Goal: Task Accomplishment & Management: Use online tool/utility

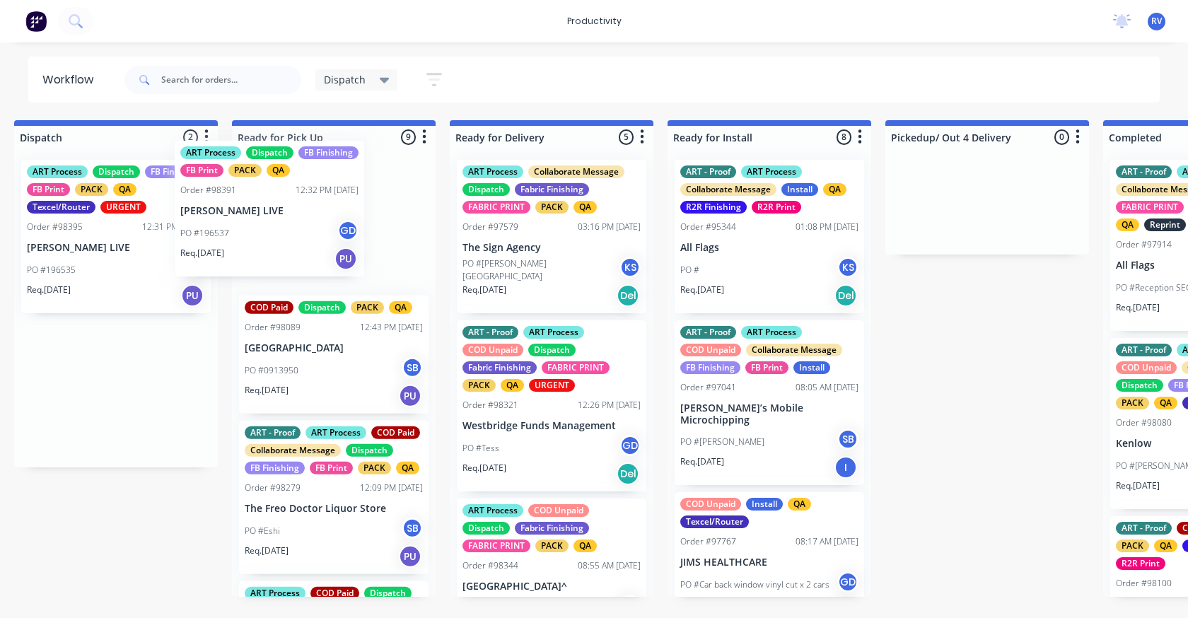
scroll to position [0, 1101]
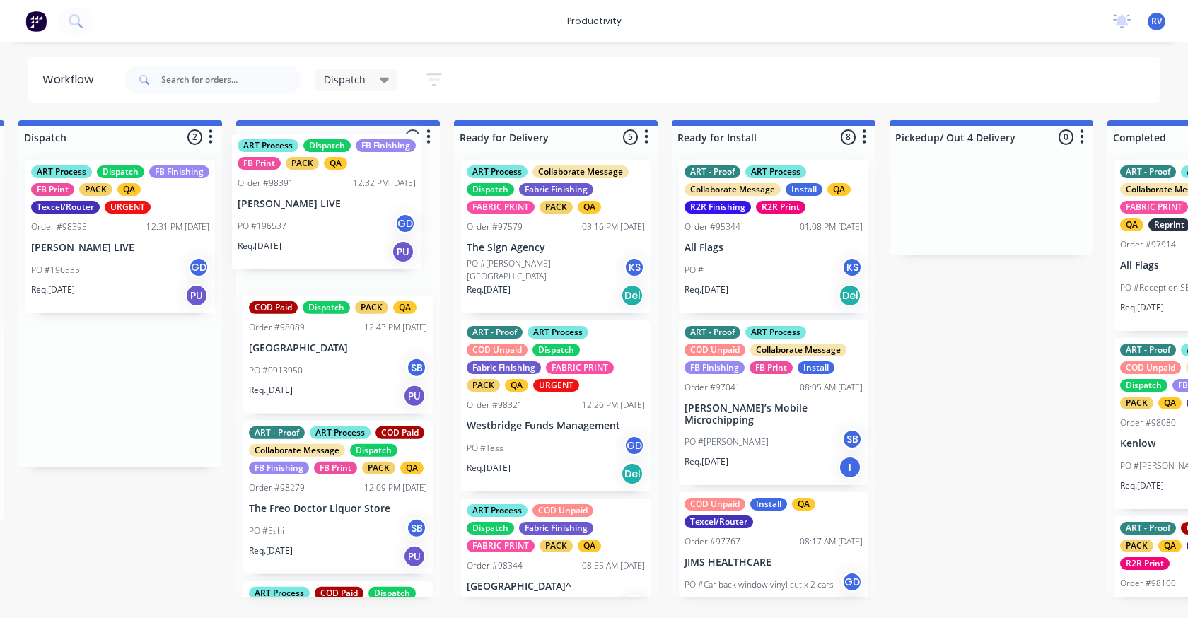
drag, startPoint x: 88, startPoint y: 384, endPoint x: 332, endPoint y: 194, distance: 309.3
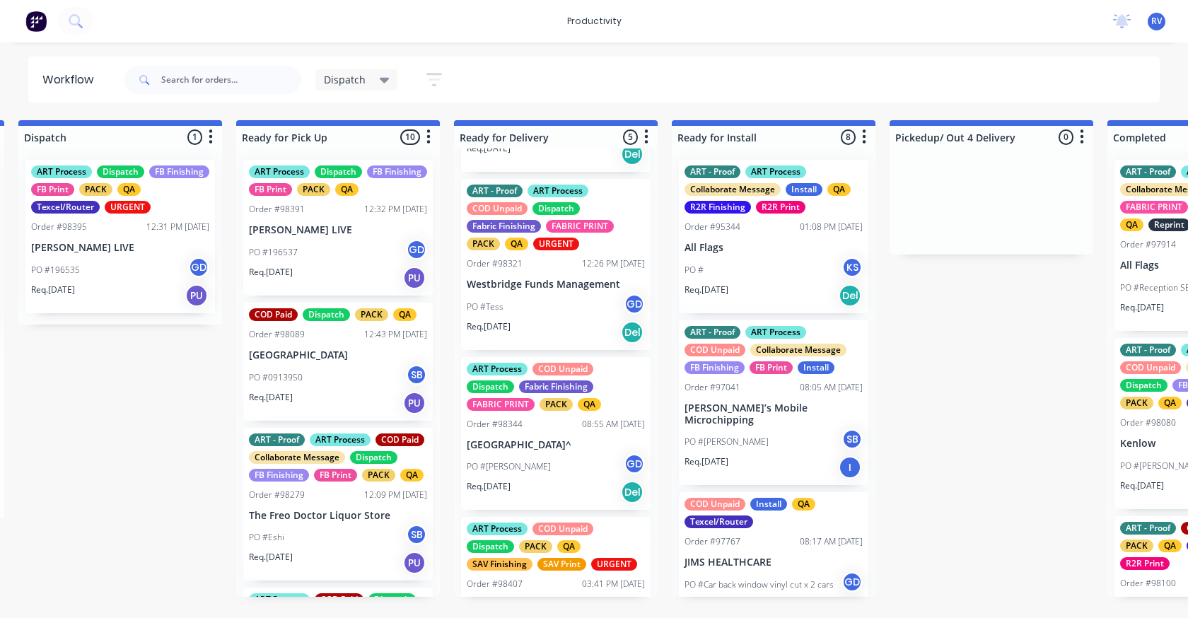
scroll to position [283, 0]
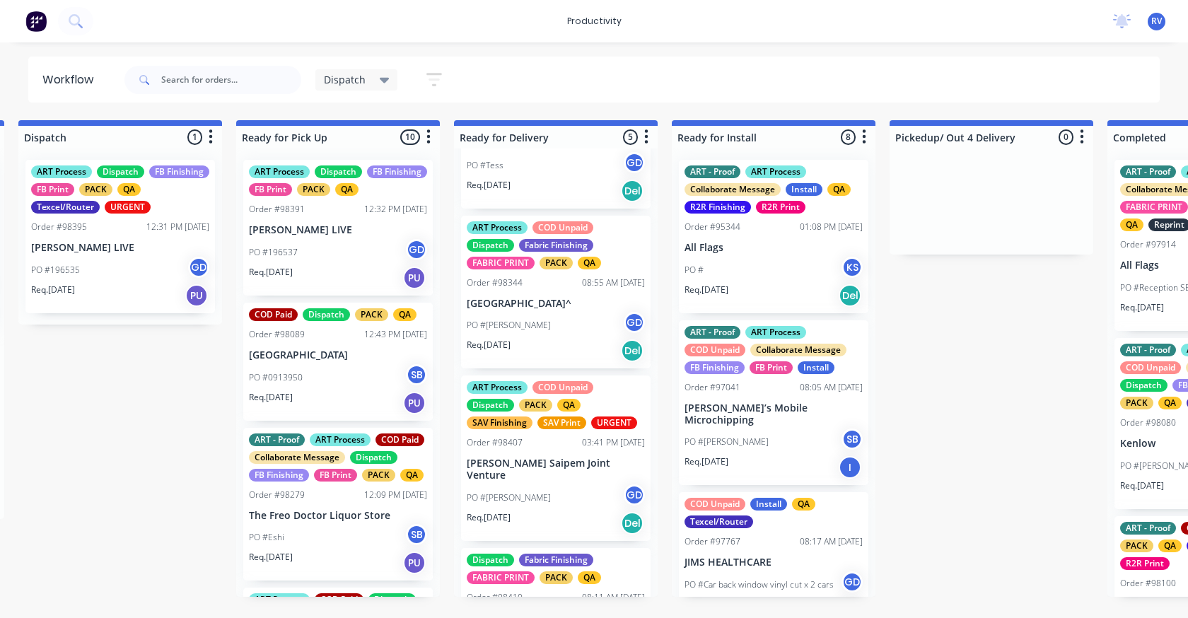
click at [542, 484] on div "PO #[PERSON_NAME]" at bounding box center [556, 497] width 178 height 27
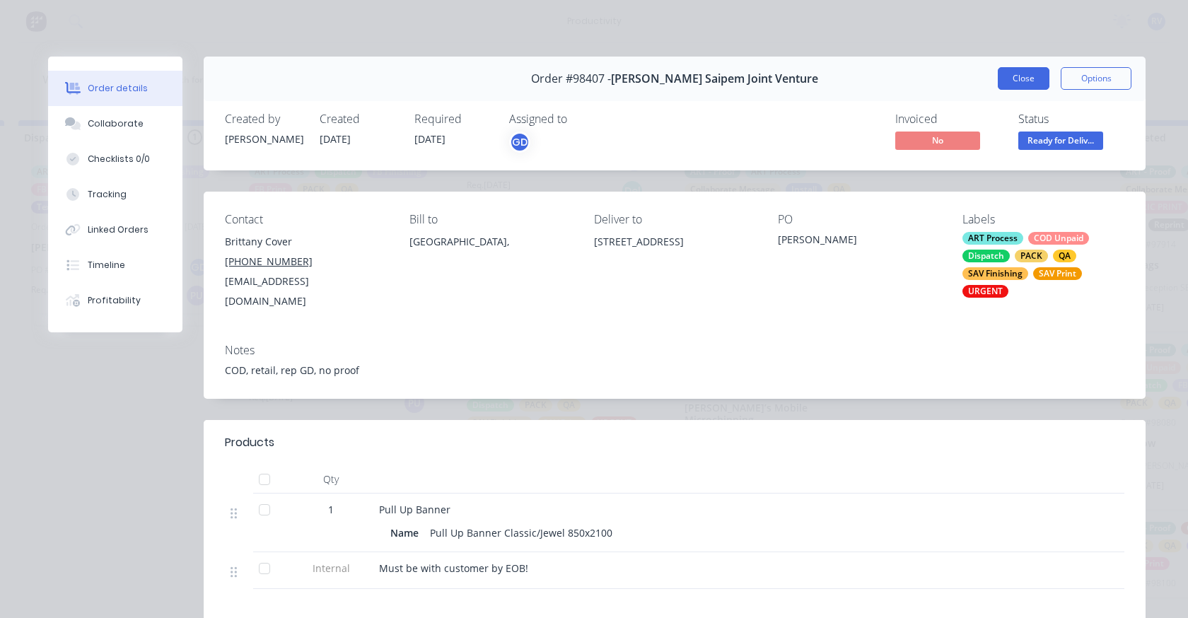
click at [1010, 83] on button "Close" at bounding box center [1024, 78] width 52 height 23
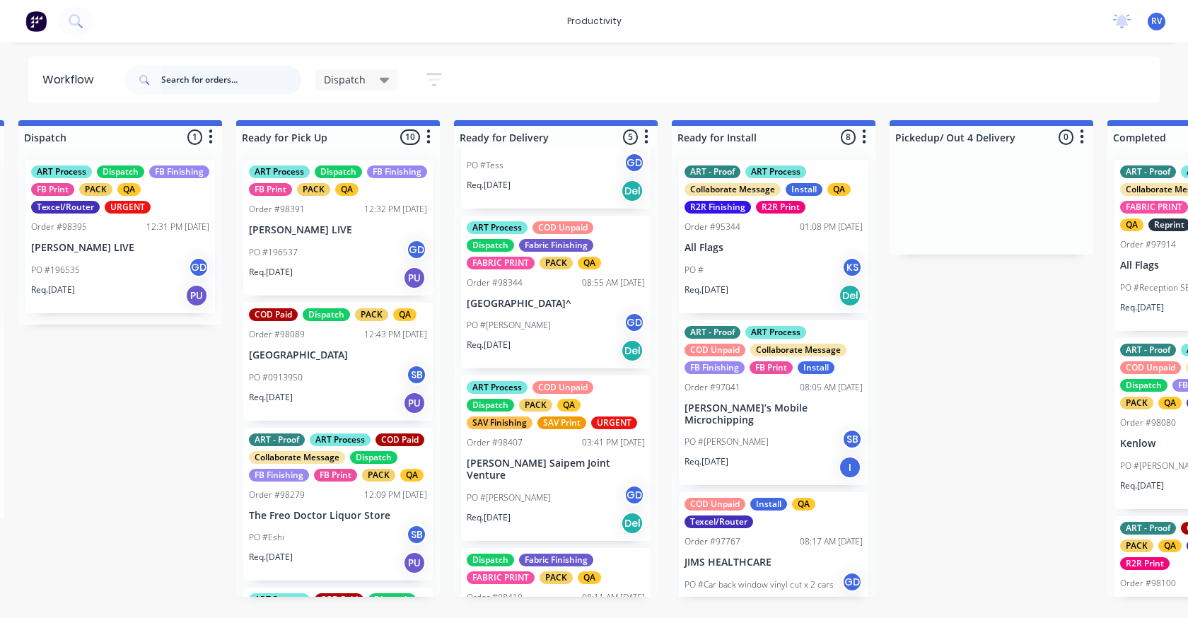
click at [212, 83] on input "text" at bounding box center [231, 80] width 140 height 28
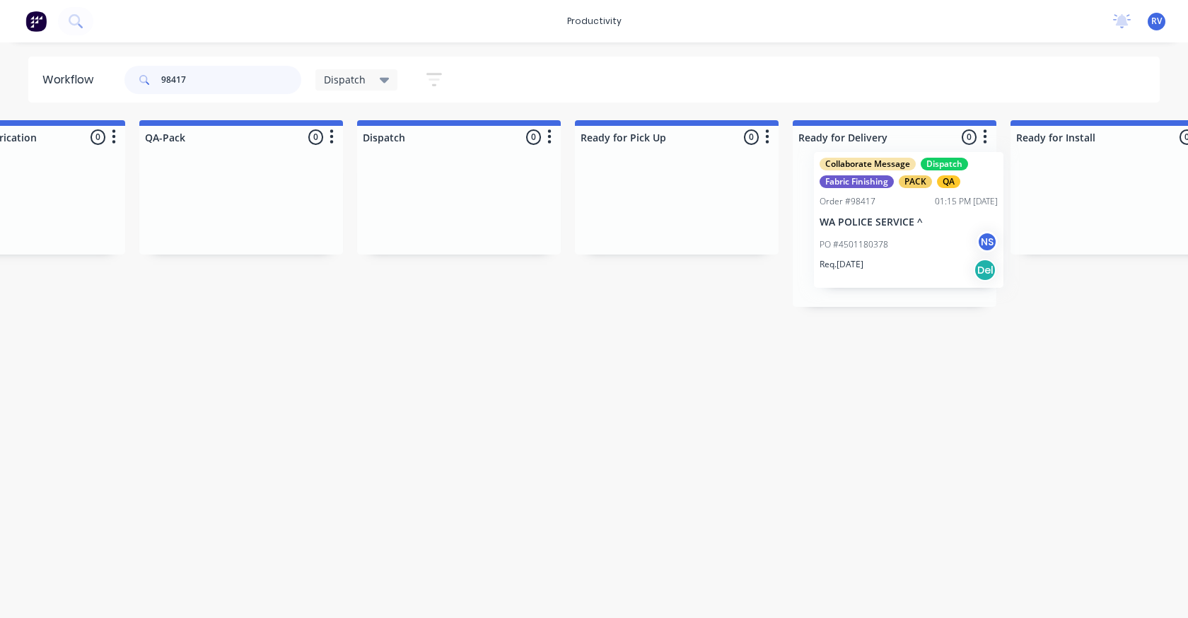
drag, startPoint x: 96, startPoint y: 246, endPoint x: 875, endPoint y: 240, distance: 778.5
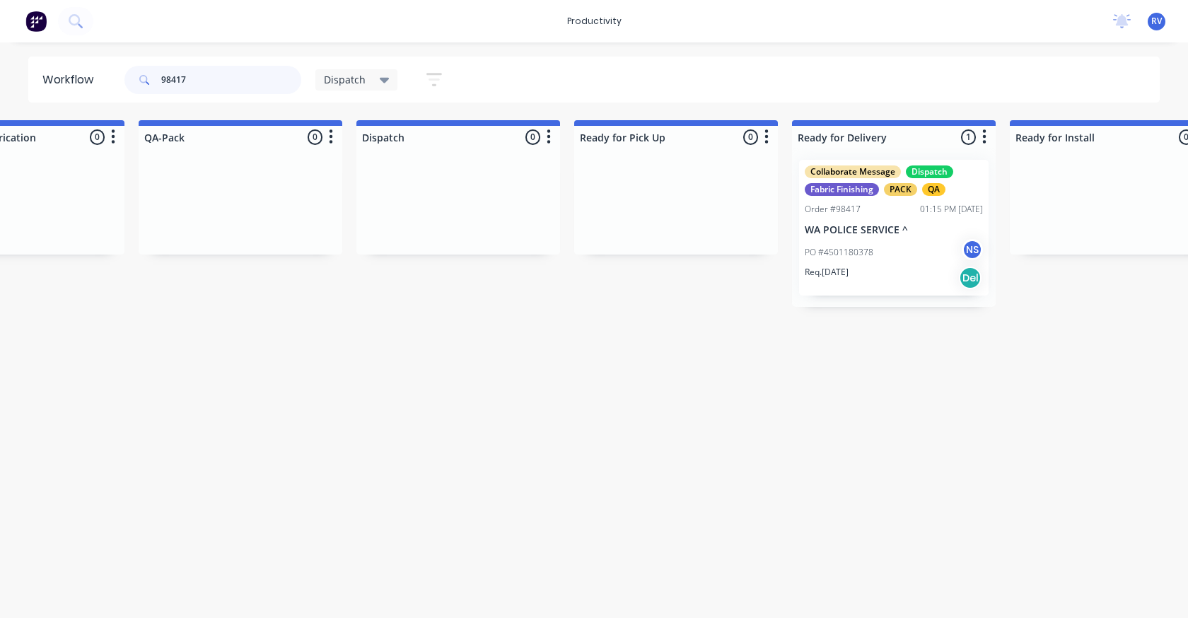
type input "98417"
click at [341, 77] on span "Dispatch" at bounding box center [345, 79] width 42 height 15
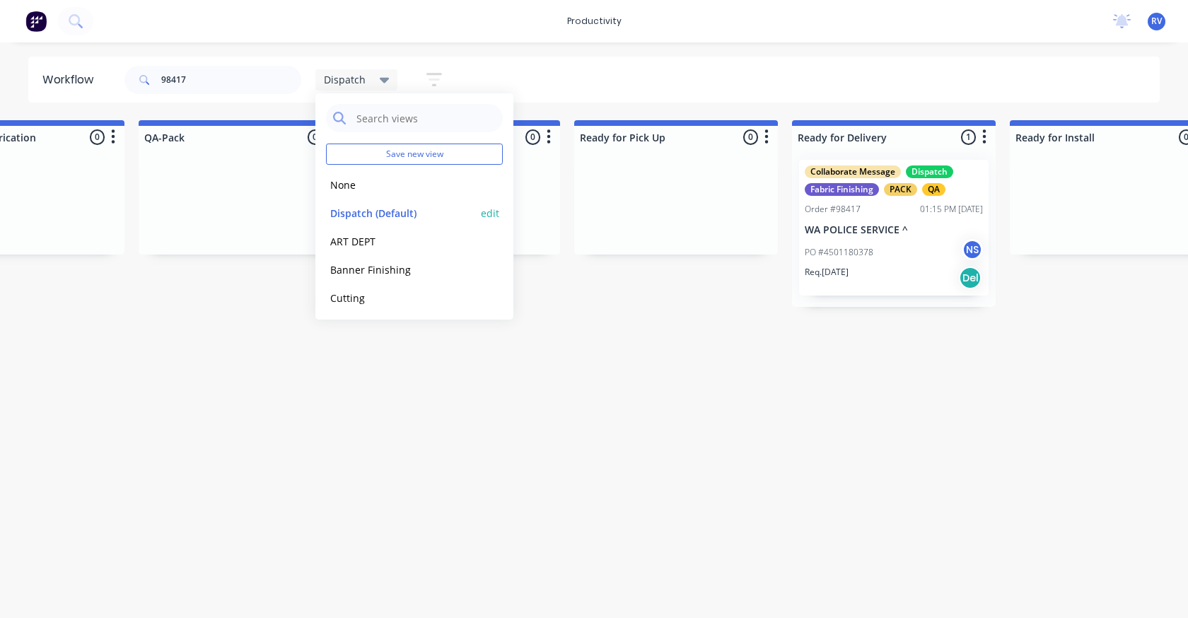
click at [368, 212] on button "Dispatch (Default)" at bounding box center [401, 213] width 151 height 16
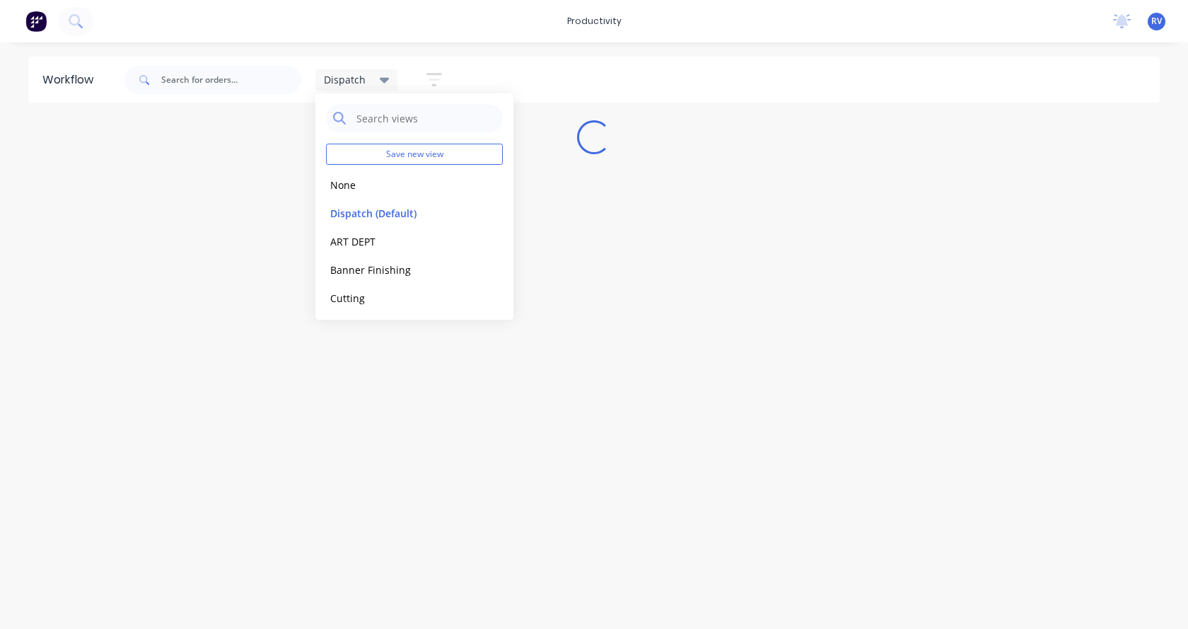
click at [429, 429] on div "Workflow Dispatch Save new view None edit Dispatch (Default) edit ART DEPT edit…" at bounding box center [594, 329] width 1188 height 544
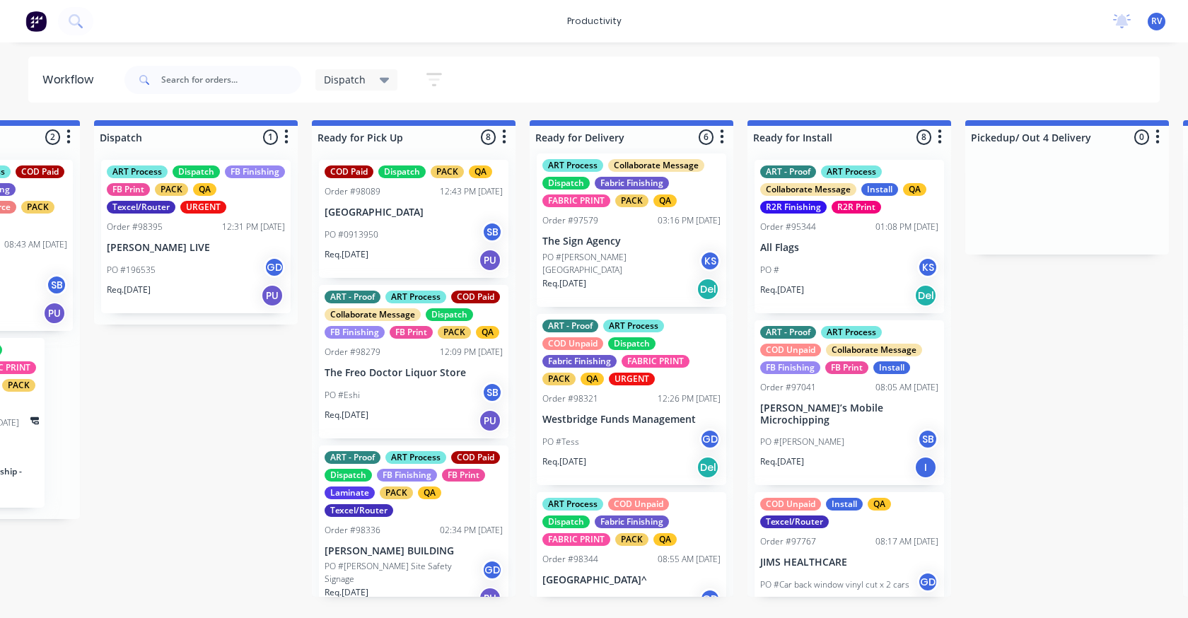
scroll to position [0, 1024]
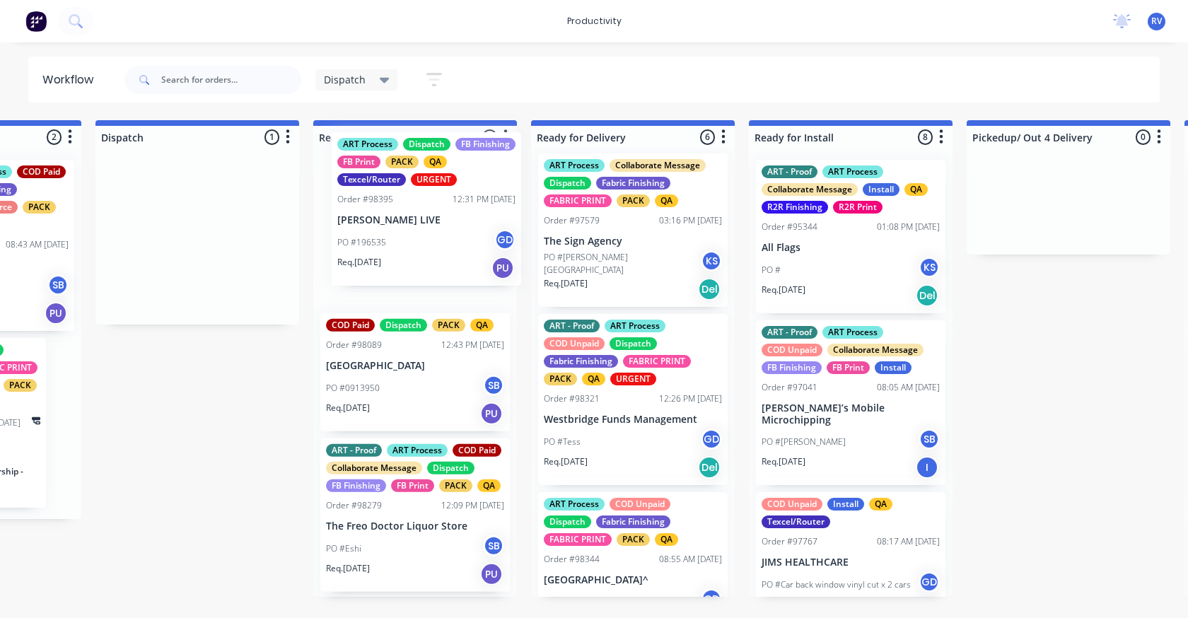
drag, startPoint x: 132, startPoint y: 247, endPoint x: 368, endPoint y: 219, distance: 237.8
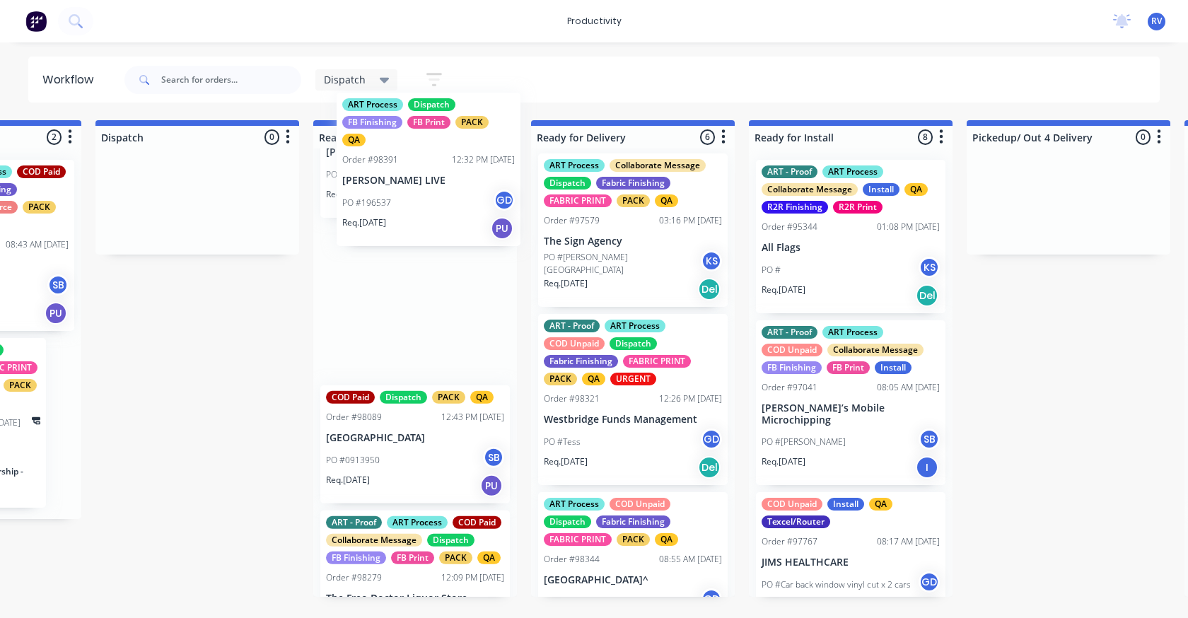
scroll to position [0, 0]
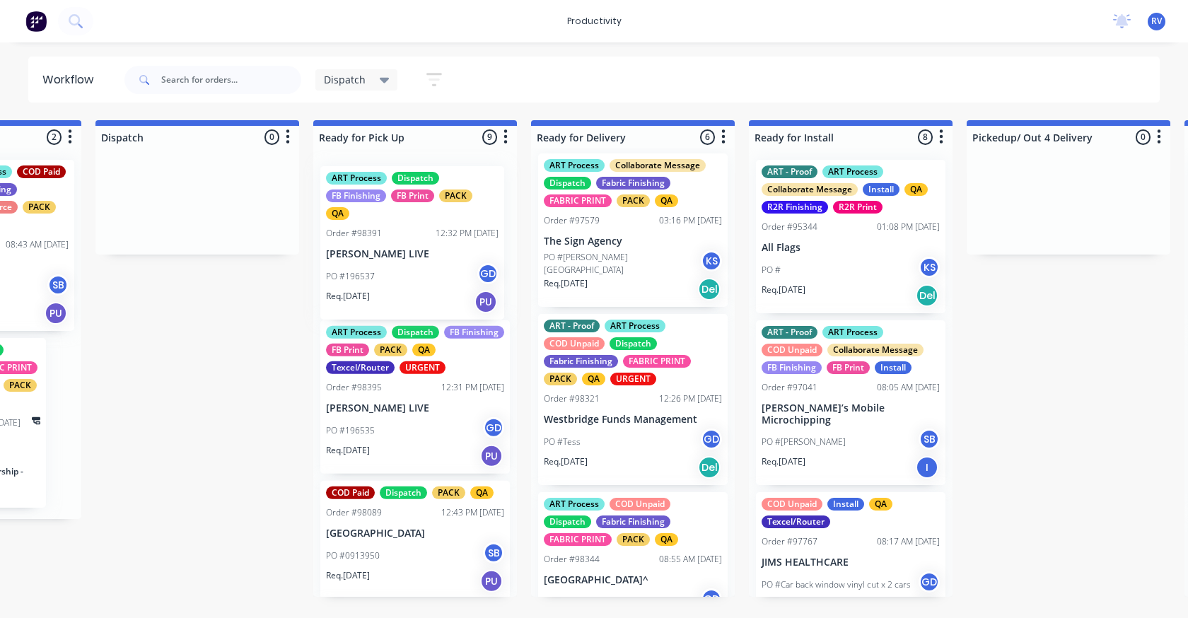
drag, startPoint x: 389, startPoint y: 380, endPoint x: 390, endPoint y: 225, distance: 154.9
click at [390, 226] on div "ART Process Dispatch FB Finishing FB Print PACK QA Texcel/Router URGENT Order #…" at bounding box center [415, 372] width 204 height 448
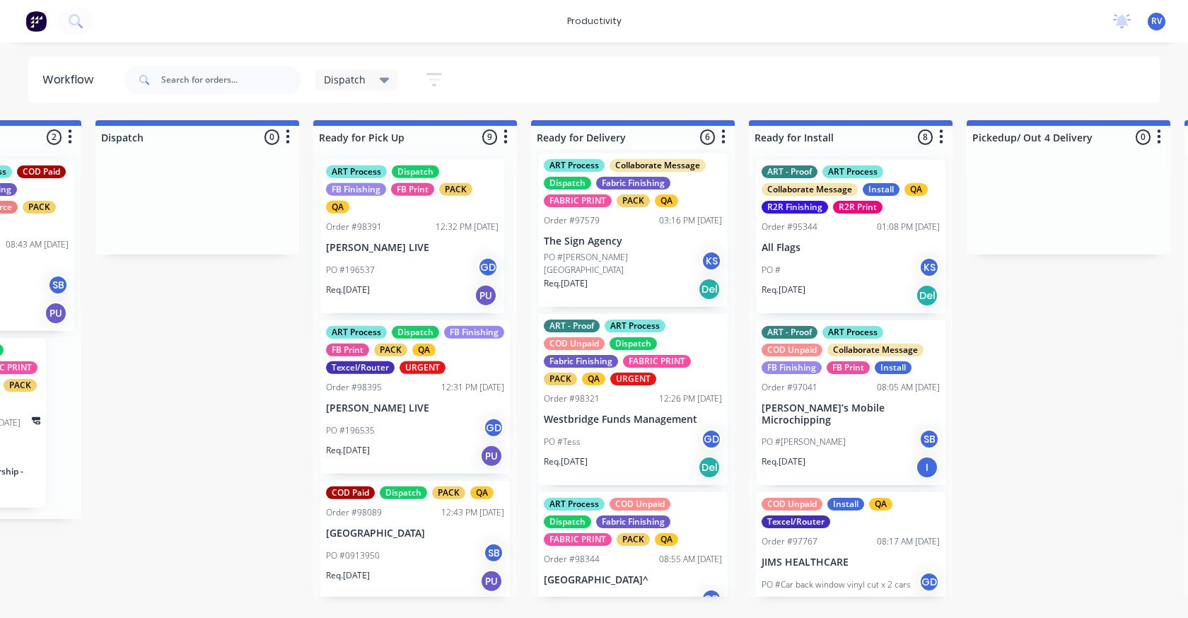
click at [391, 224] on div "ART Process Dispatch FB Finishing FB Print PACK QA Texcel/Router URGENT Order #…" at bounding box center [415, 372] width 204 height 448
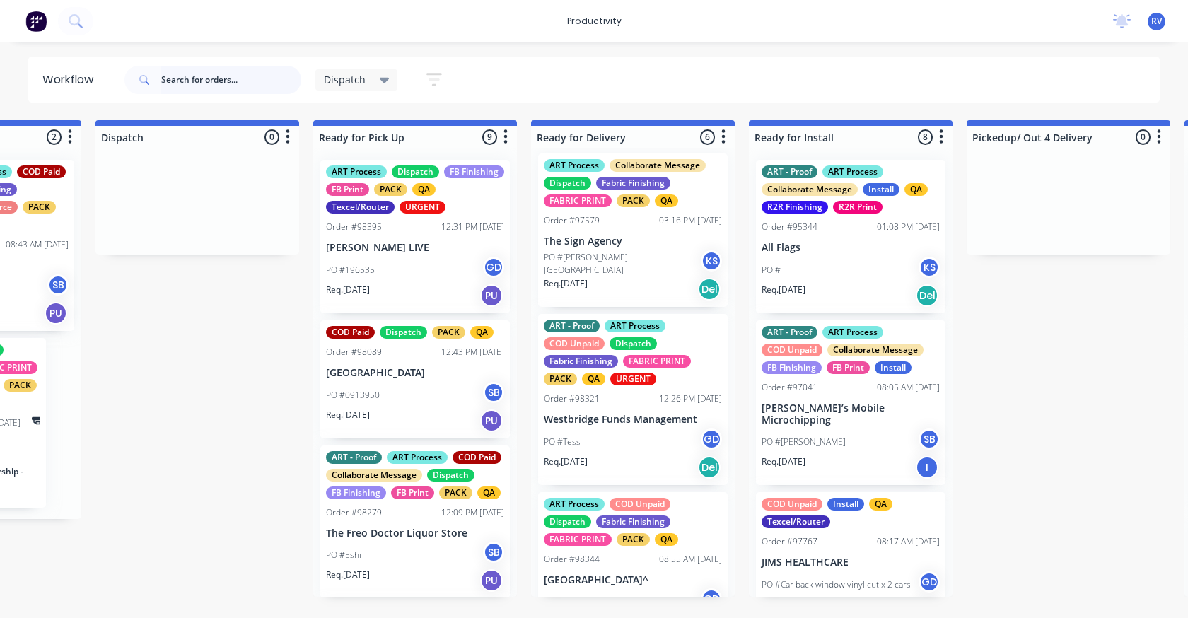
click at [228, 84] on input "text" at bounding box center [231, 80] width 140 height 28
type input "8"
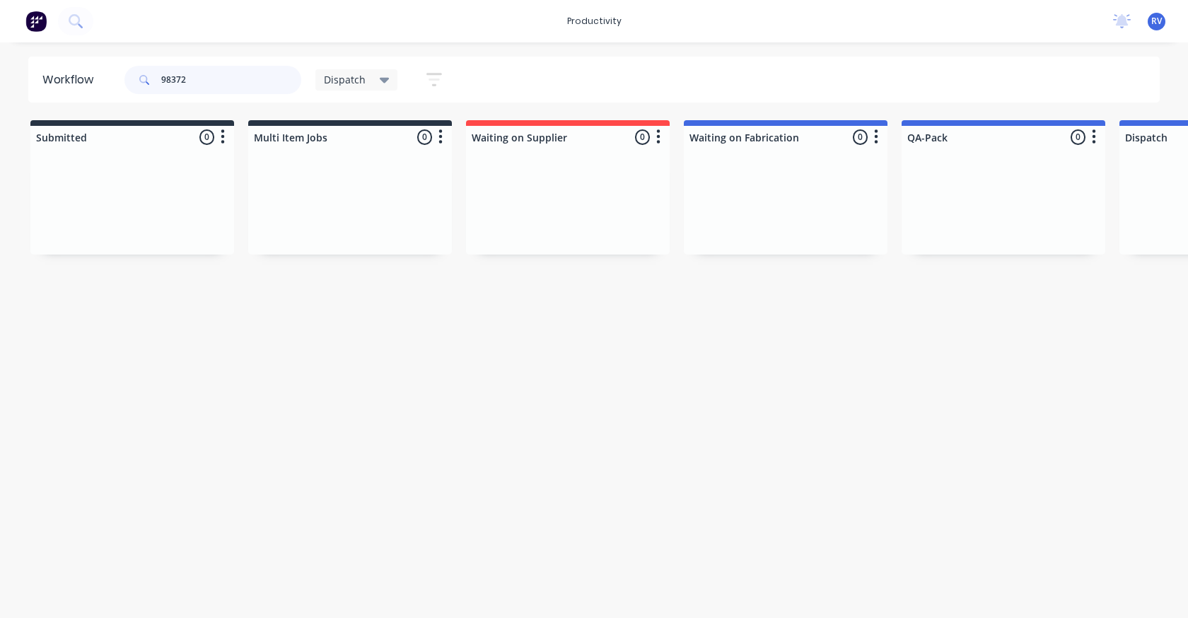
type input "98372"
click at [335, 81] on span "Dispatch" at bounding box center [345, 79] width 42 height 15
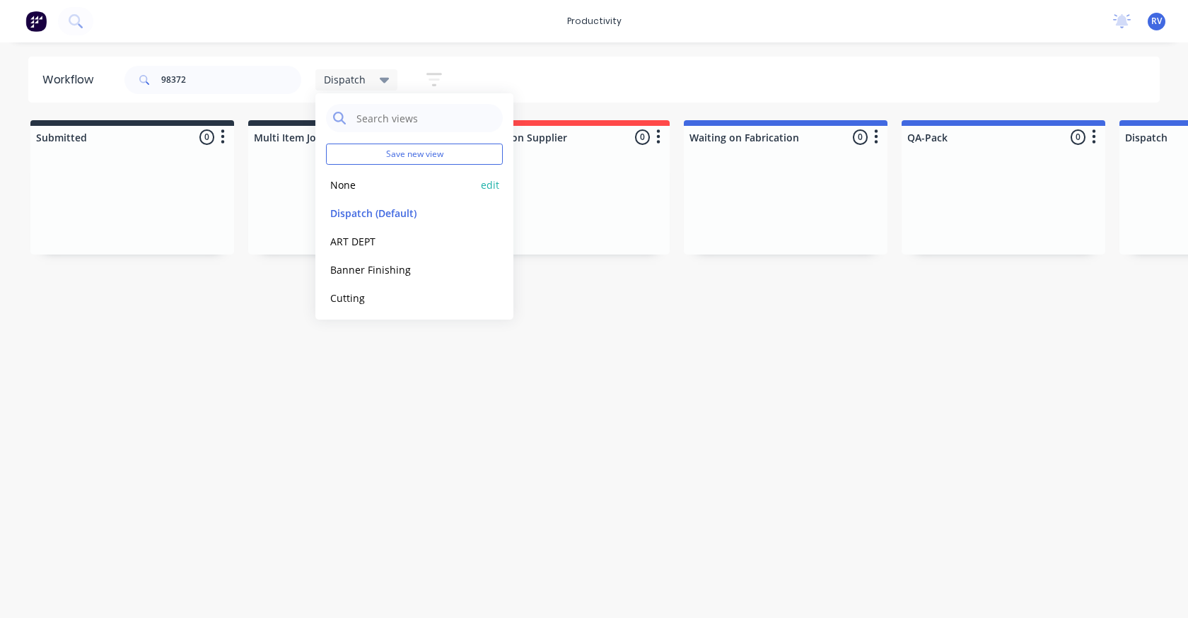
click at [352, 175] on div "None edit" at bounding box center [414, 184] width 177 height 28
click at [340, 182] on button "None" at bounding box center [401, 185] width 151 height 16
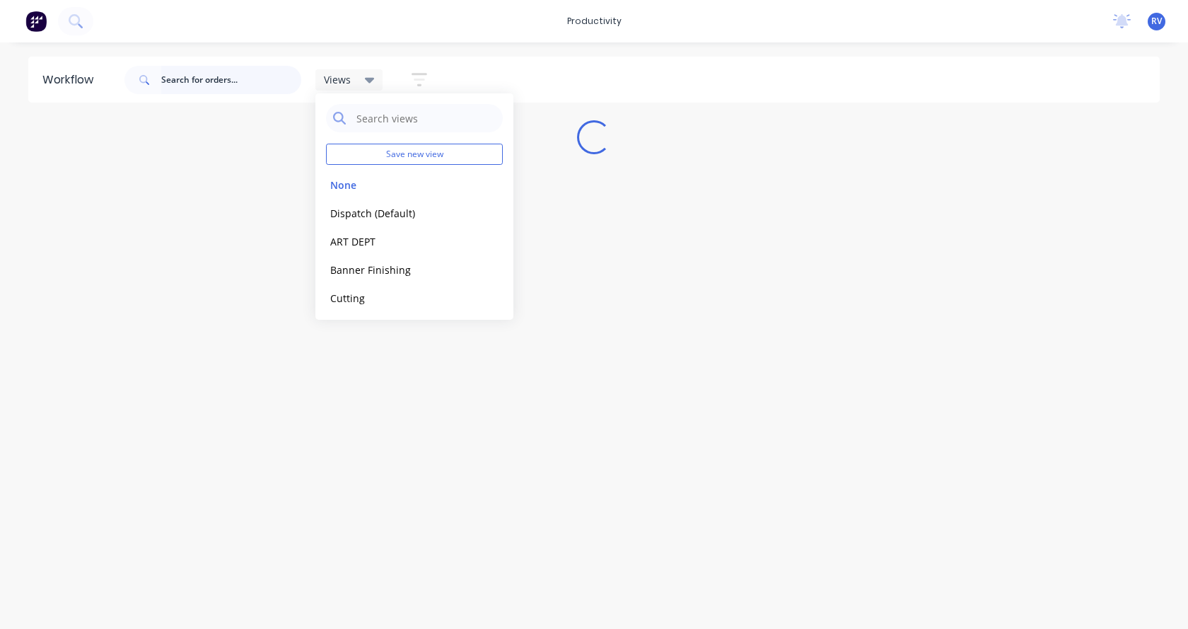
click at [195, 83] on input "text" at bounding box center [231, 80] width 140 height 28
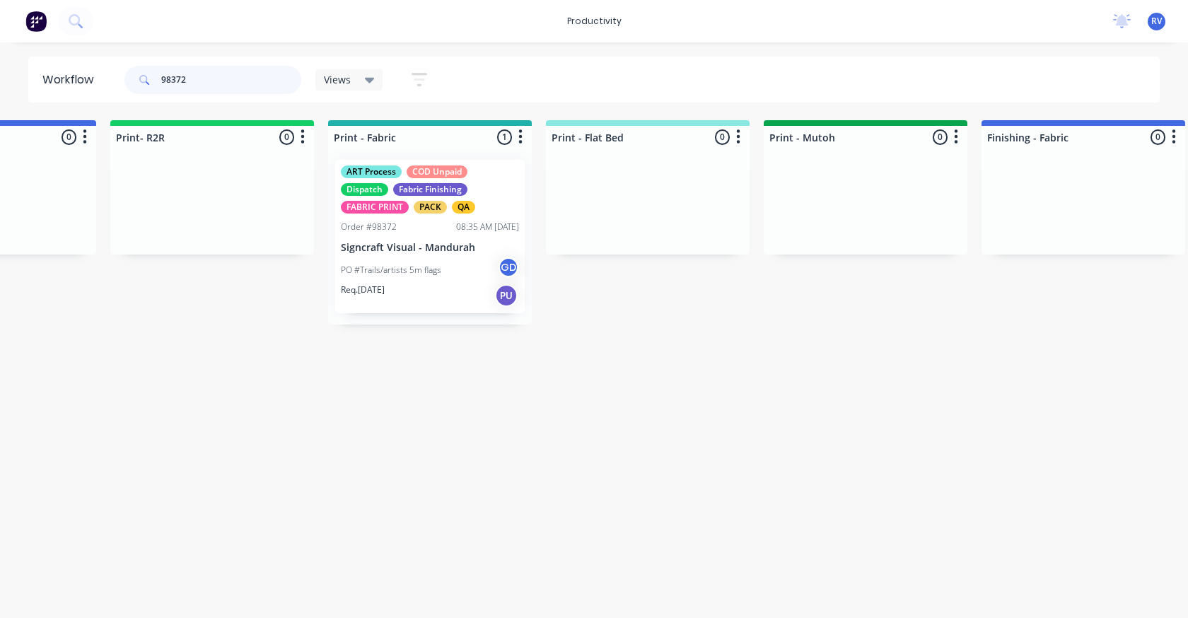
scroll to position [0, 1649]
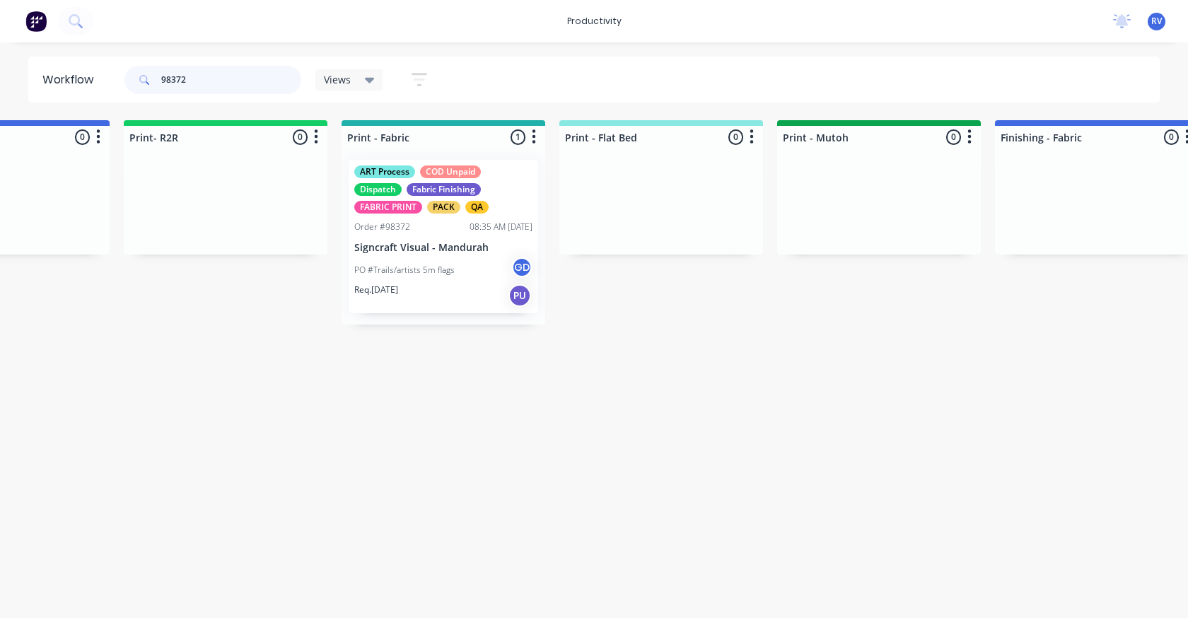
drag, startPoint x: 469, startPoint y: 284, endPoint x: 467, endPoint y: 276, distance: 8.7
click at [467, 279] on div "ART Process COD Unpaid Dispatch Fabric Finishing FABRIC PRINT PACK QA Order #98…" at bounding box center [444, 236] width 204 height 176
type input "98372"
click at [448, 279] on div "PO #Trails/artists 5m flags GD" at bounding box center [443, 270] width 178 height 27
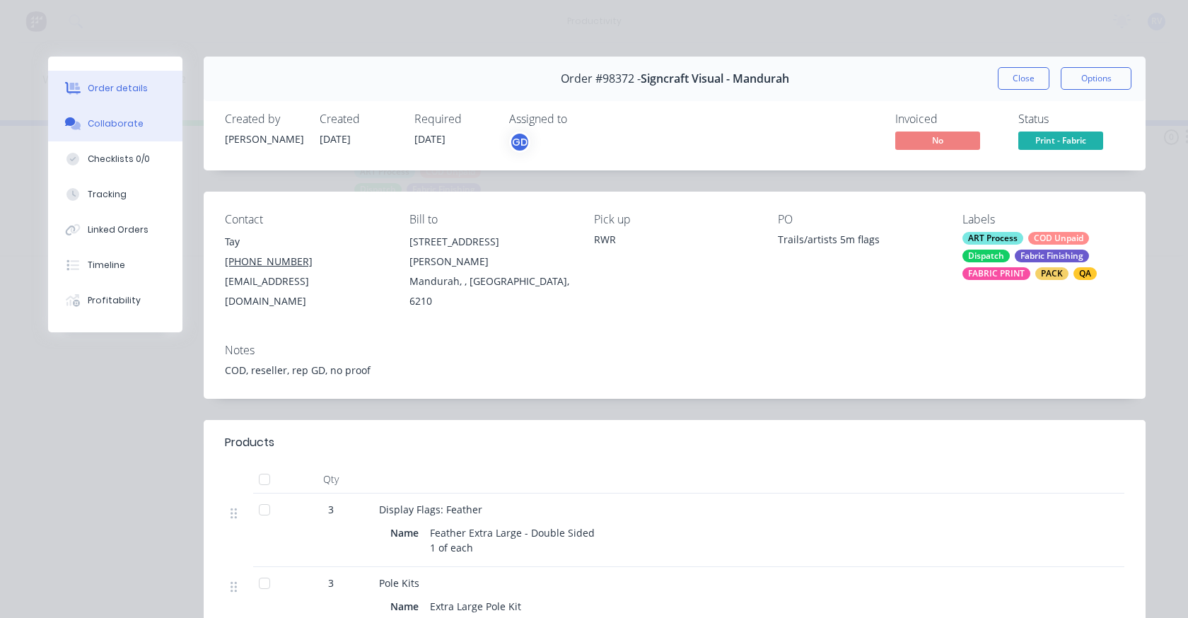
drag, startPoint x: 132, startPoint y: 125, endPoint x: 144, endPoint y: 127, distance: 12.9
click at [132, 124] on div "Collaborate" at bounding box center [116, 123] width 56 height 13
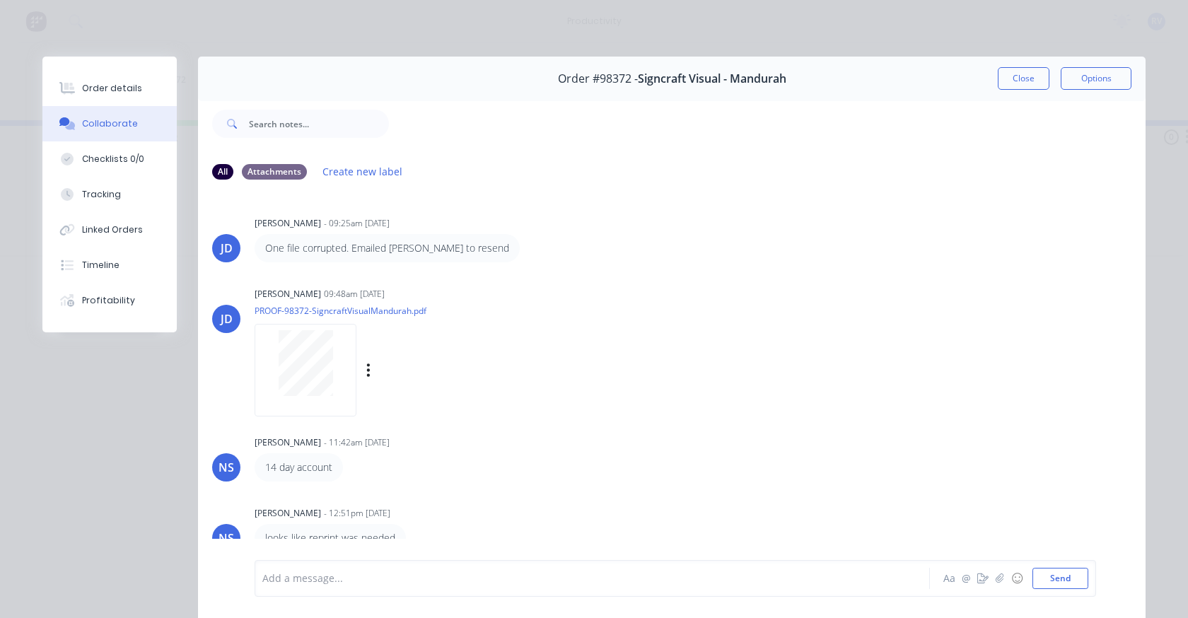
scroll to position [71, 0]
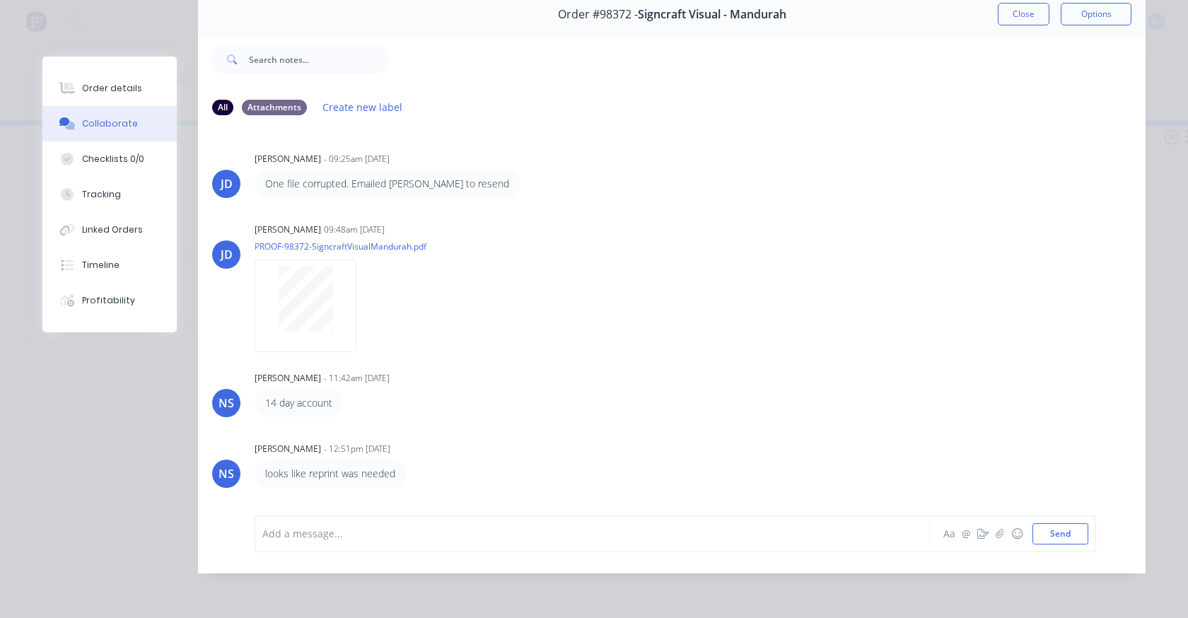
drag, startPoint x: 1025, startPoint y: 11, endPoint x: 968, endPoint y: 17, distance: 56.8
click at [1025, 11] on button "Close" at bounding box center [1024, 14] width 52 height 23
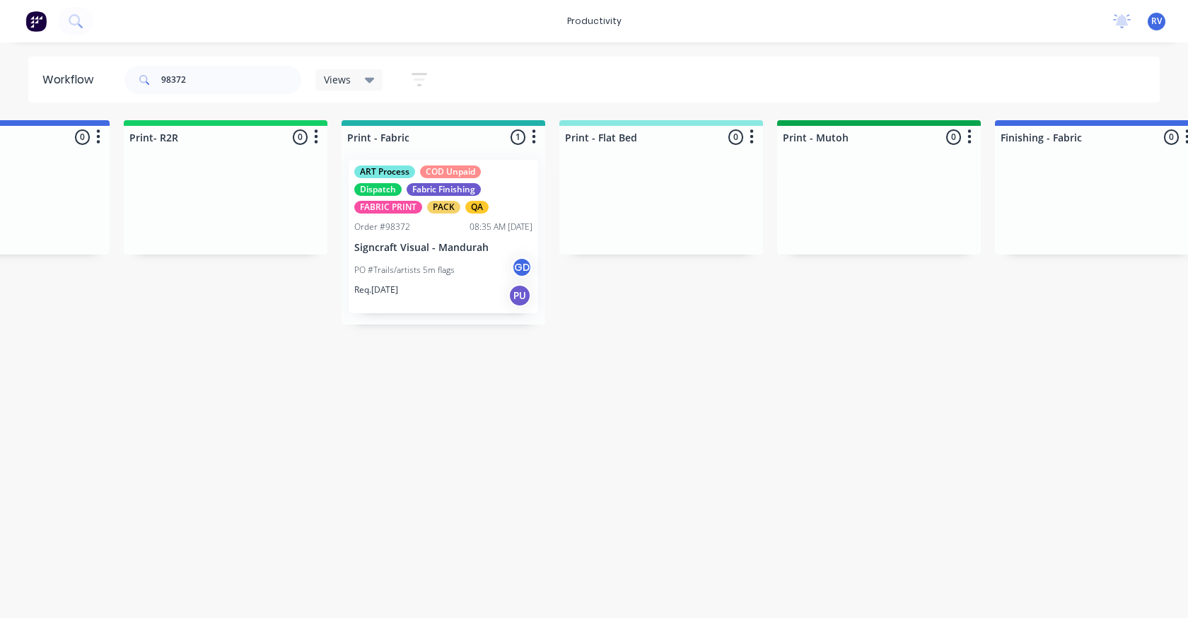
click at [344, 76] on span "Views" at bounding box center [337, 79] width 27 height 15
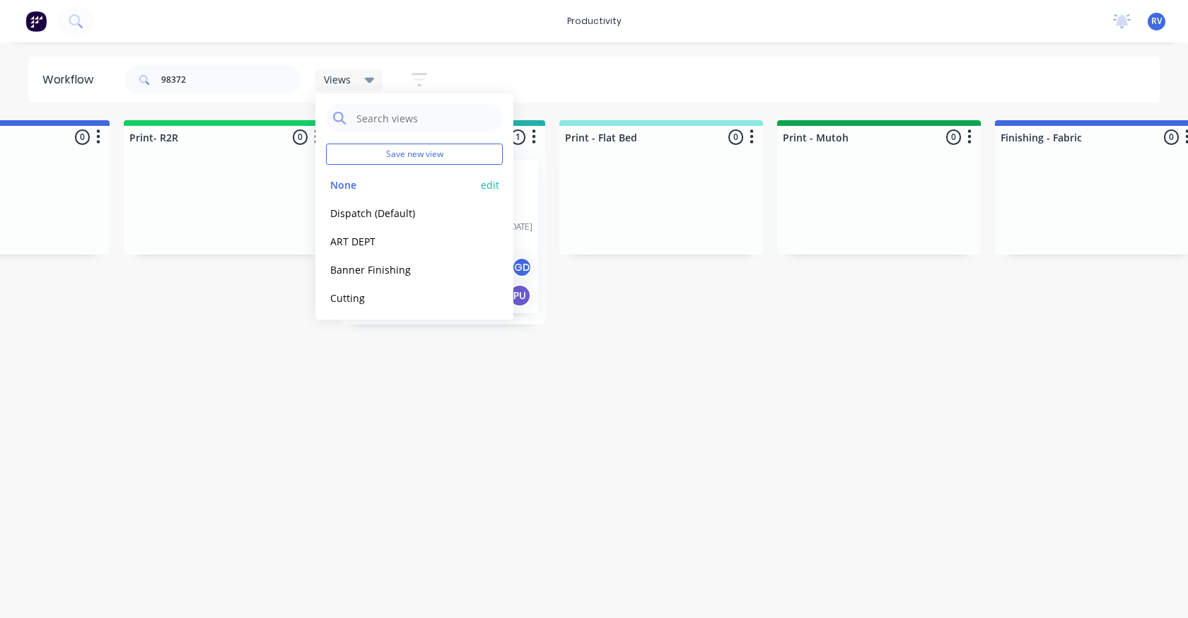
drag, startPoint x: 358, startPoint y: 206, endPoint x: 340, endPoint y: 196, distance: 21.2
click at [358, 207] on button "Dispatch (Default)" at bounding box center [401, 213] width 151 height 16
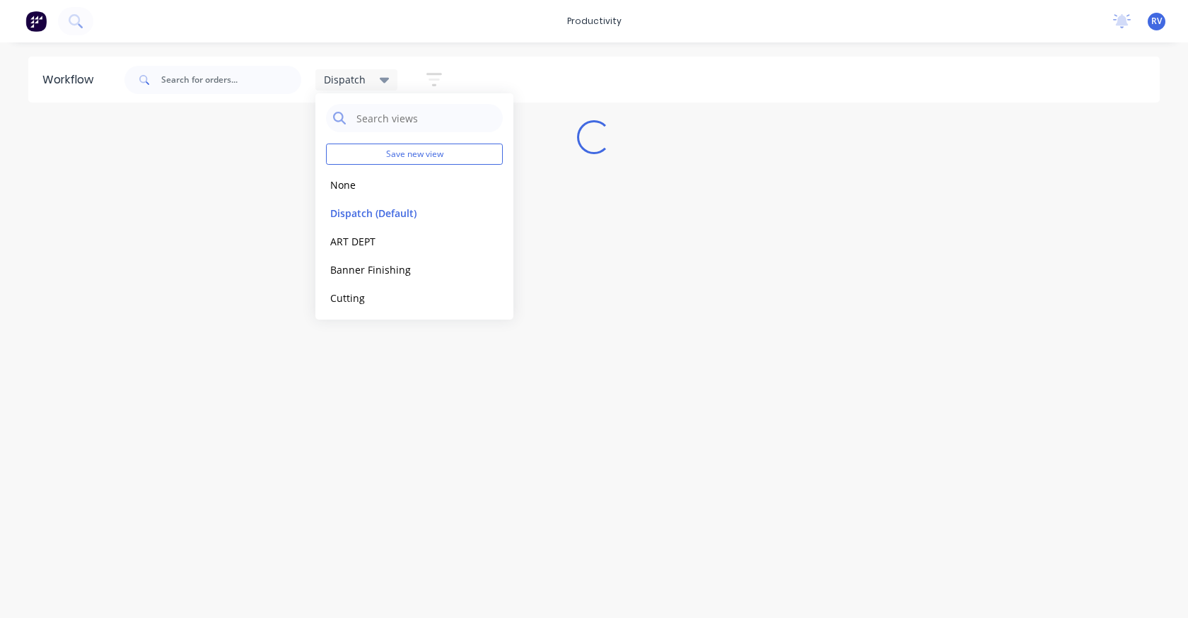
scroll to position [0, 0]
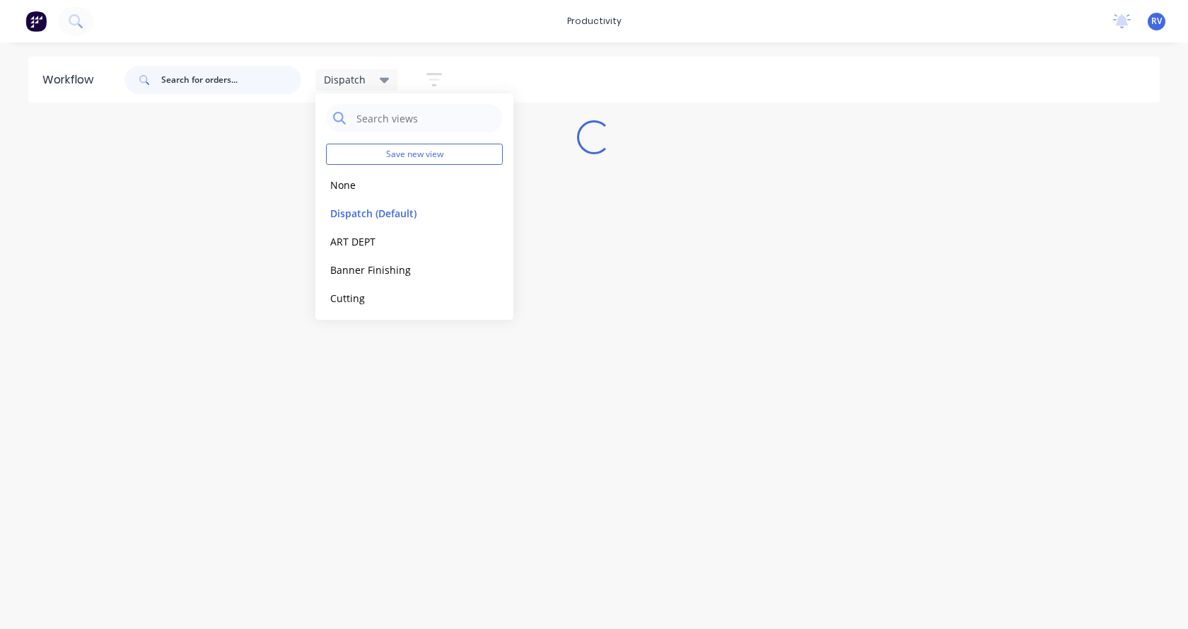
click at [201, 78] on input "text" at bounding box center [231, 80] width 140 height 28
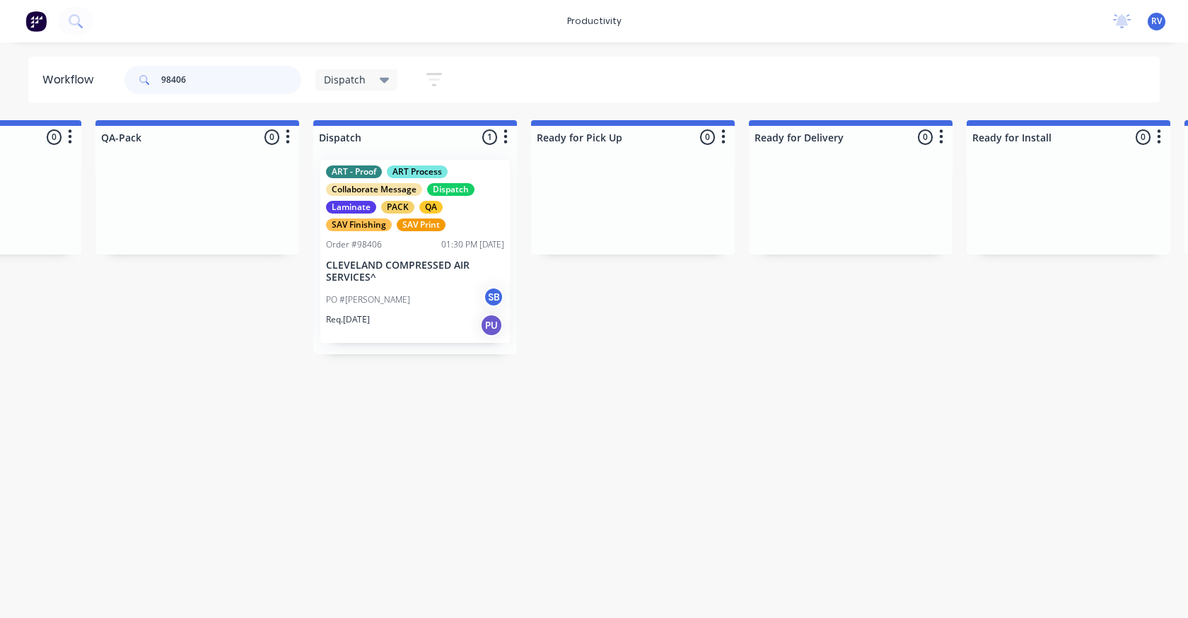
scroll to position [0, 819]
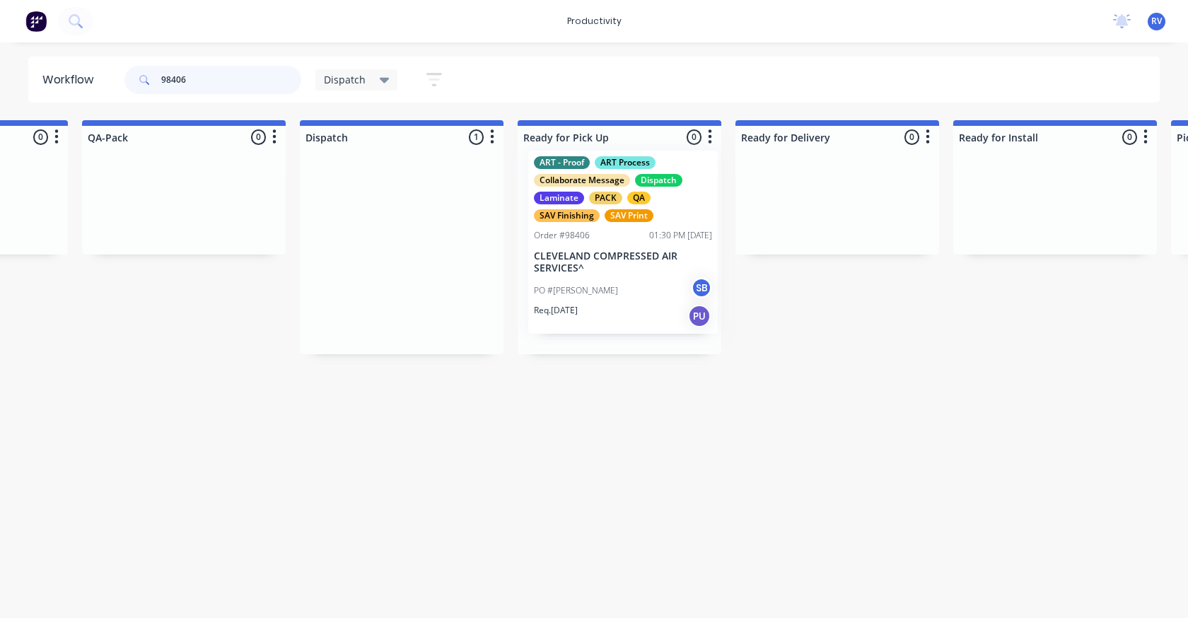
drag, startPoint x: 400, startPoint y: 257, endPoint x: 605, endPoint y: 253, distance: 205.1
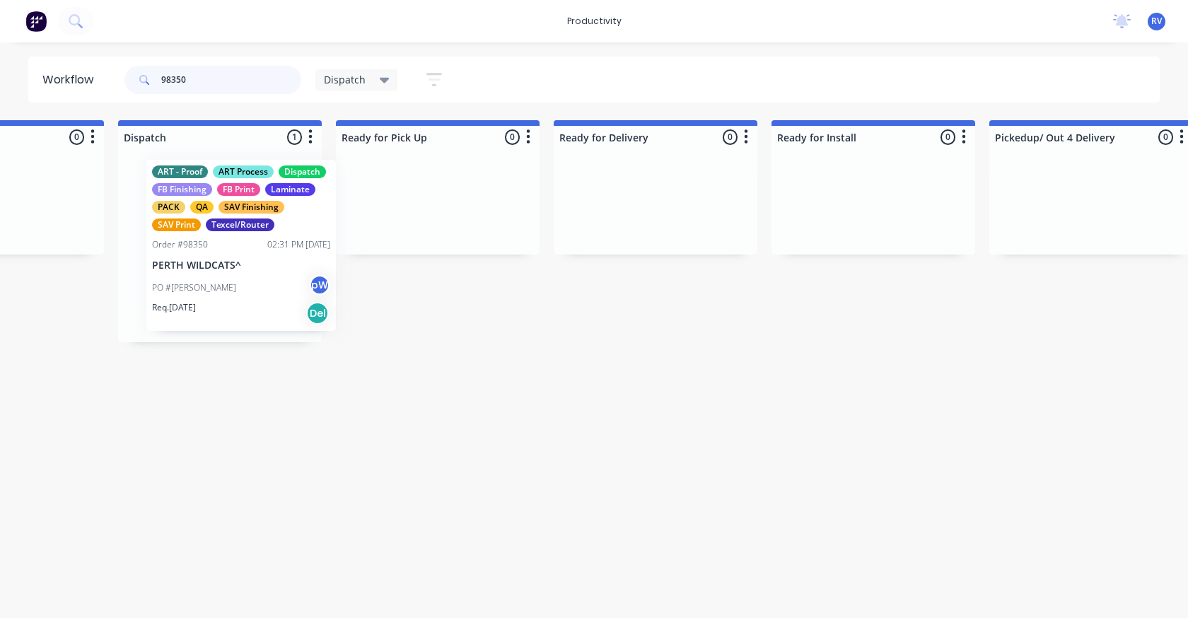
scroll to position [0, 994]
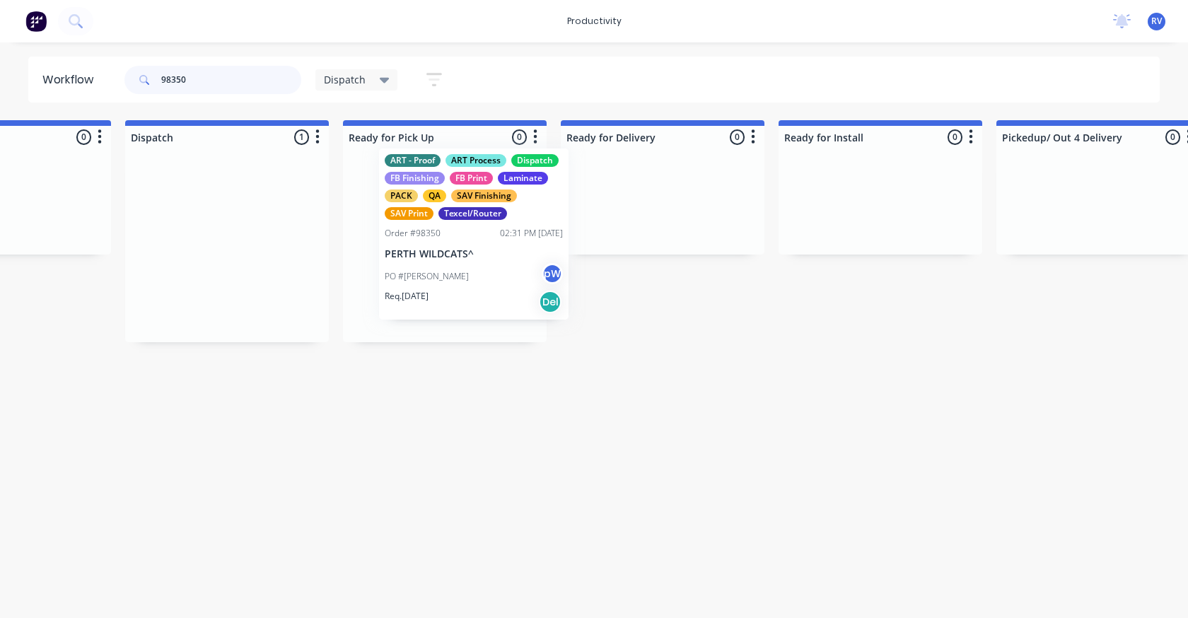
drag, startPoint x: 170, startPoint y: 238, endPoint x: 424, endPoint y: 224, distance: 254.9
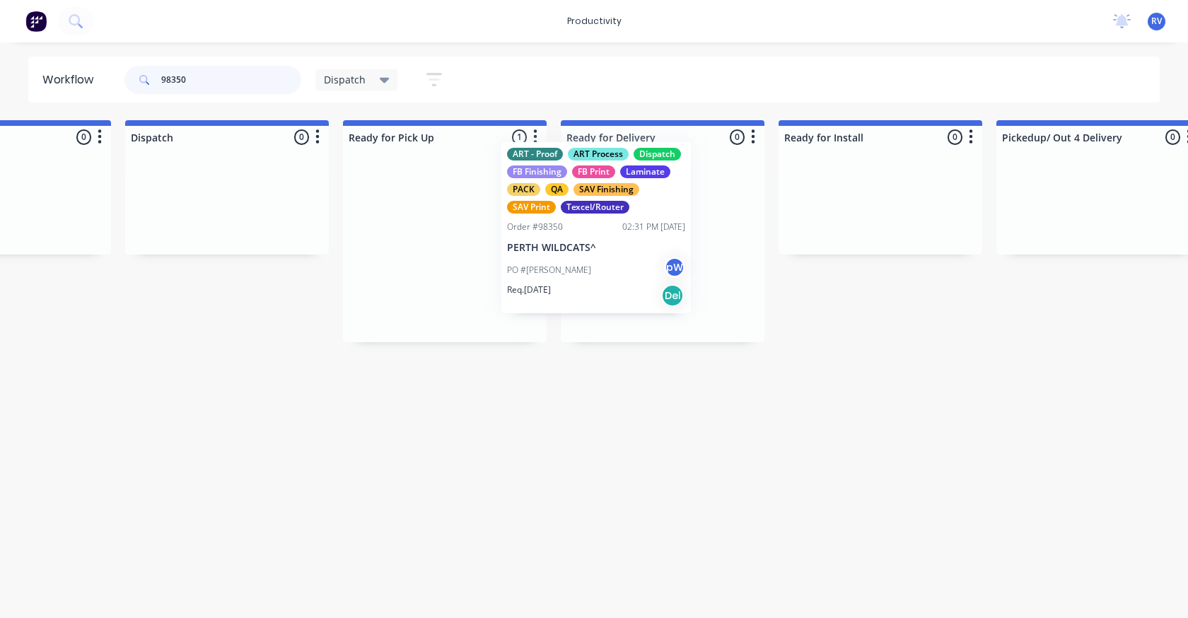
drag, startPoint x: 415, startPoint y: 230, endPoint x: 616, endPoint y: 207, distance: 202.1
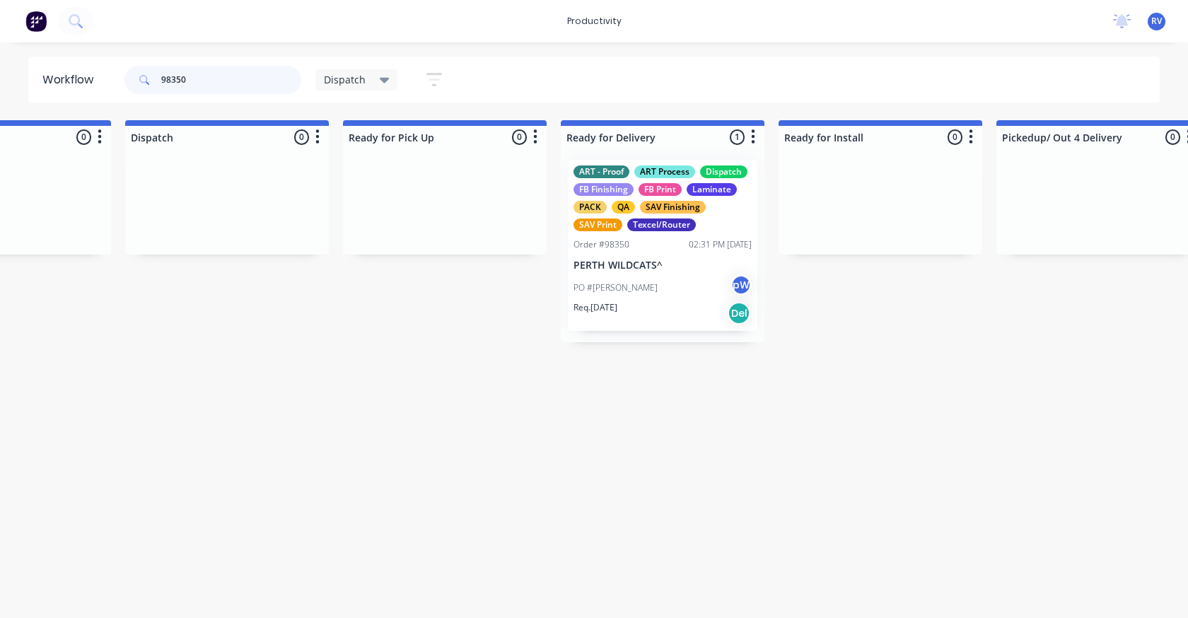
type input "98350"
click at [646, 224] on div "Texcel/Router" at bounding box center [661, 224] width 69 height 13
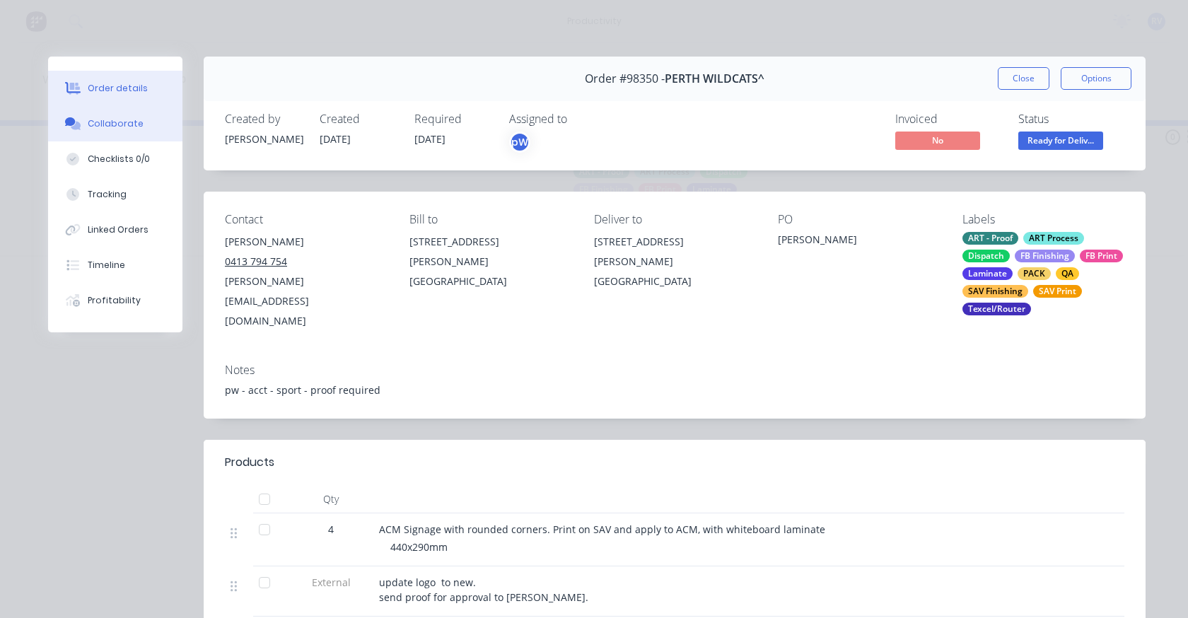
click at [115, 127] on div "Collaborate" at bounding box center [116, 123] width 56 height 13
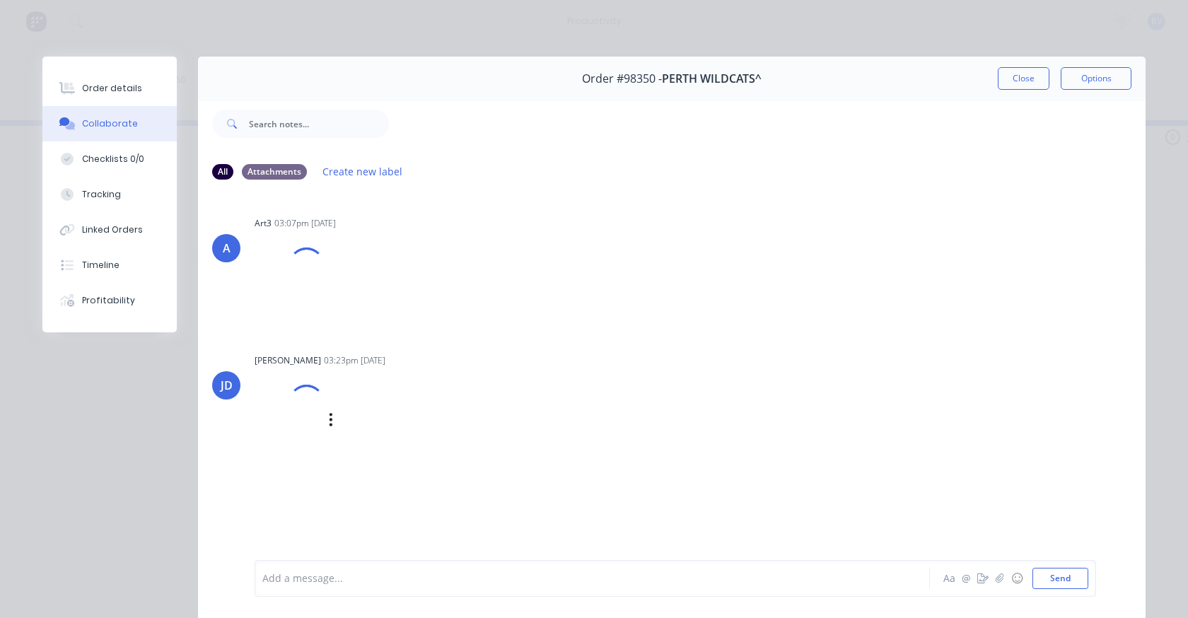
scroll to position [75, 0]
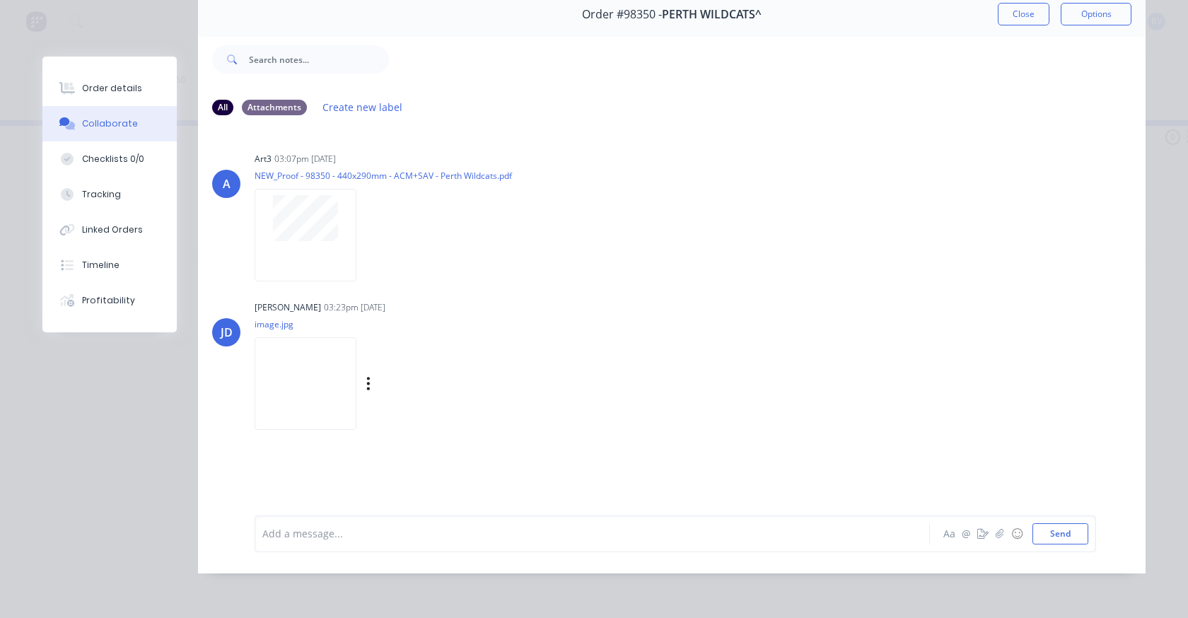
click at [322, 392] on img at bounding box center [306, 383] width 102 height 93
click at [254, 99] on div "Attachments" at bounding box center [274, 107] width 65 height 16
click at [1010, 10] on button "Close" at bounding box center [1024, 14] width 52 height 23
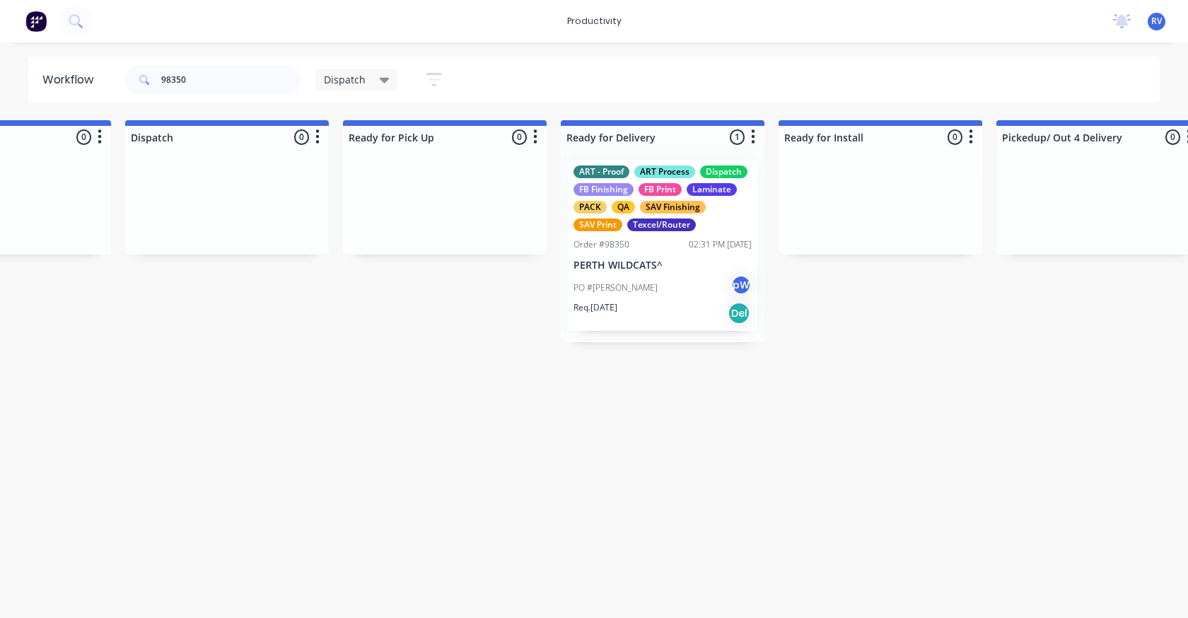
click at [358, 83] on span "Dispatch" at bounding box center [345, 79] width 42 height 15
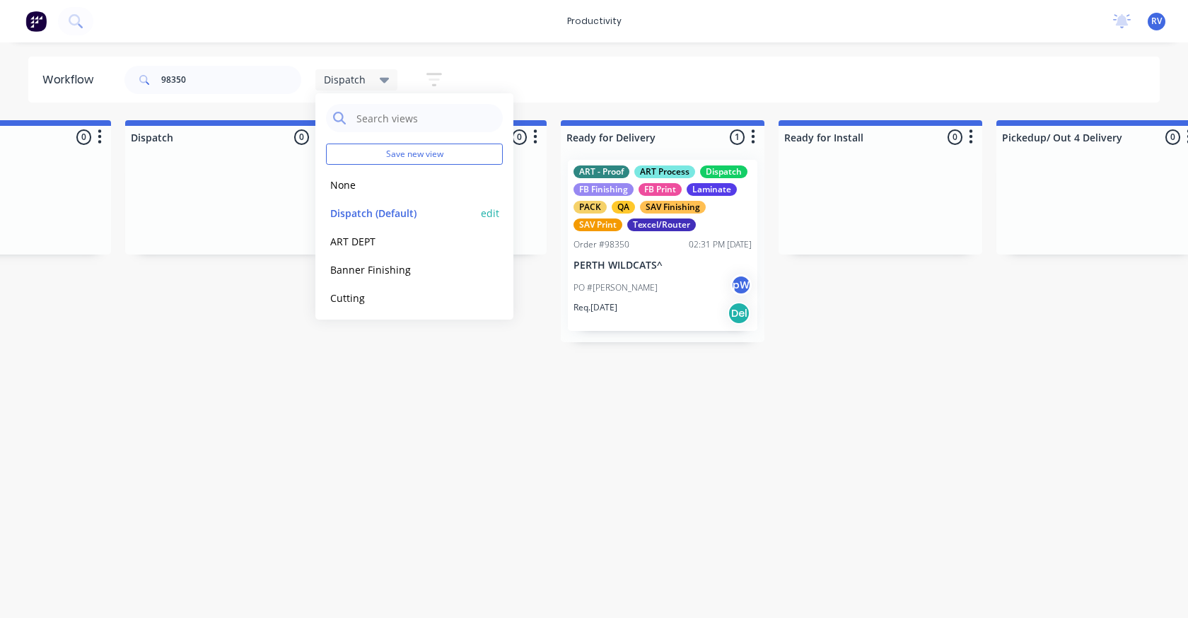
click at [380, 211] on button "Dispatch (Default)" at bounding box center [401, 213] width 151 height 16
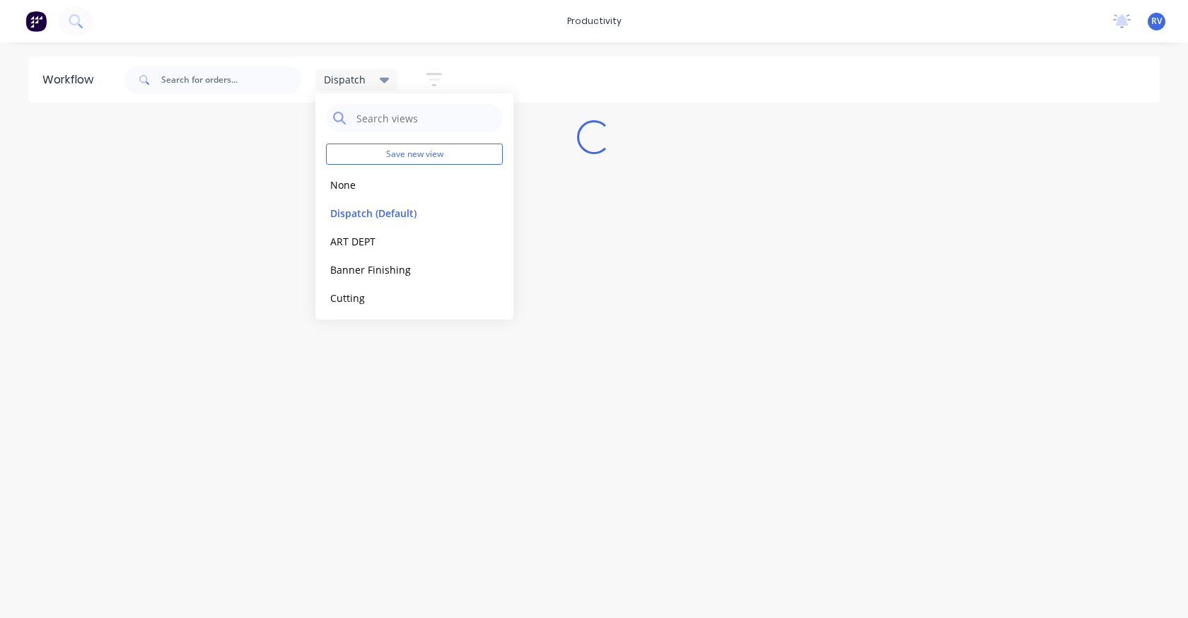
scroll to position [0, 0]
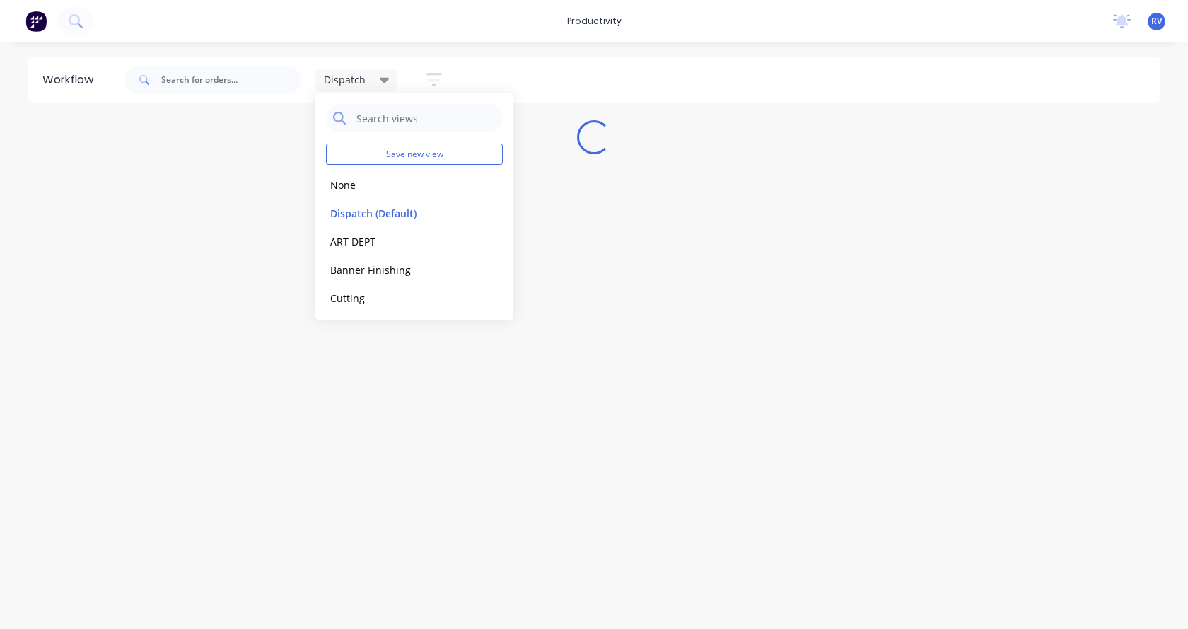
click at [334, 354] on div "Workflow Dispatch Save new view None edit Dispatch (Default) edit ART DEPT edit…" at bounding box center [594, 329] width 1188 height 544
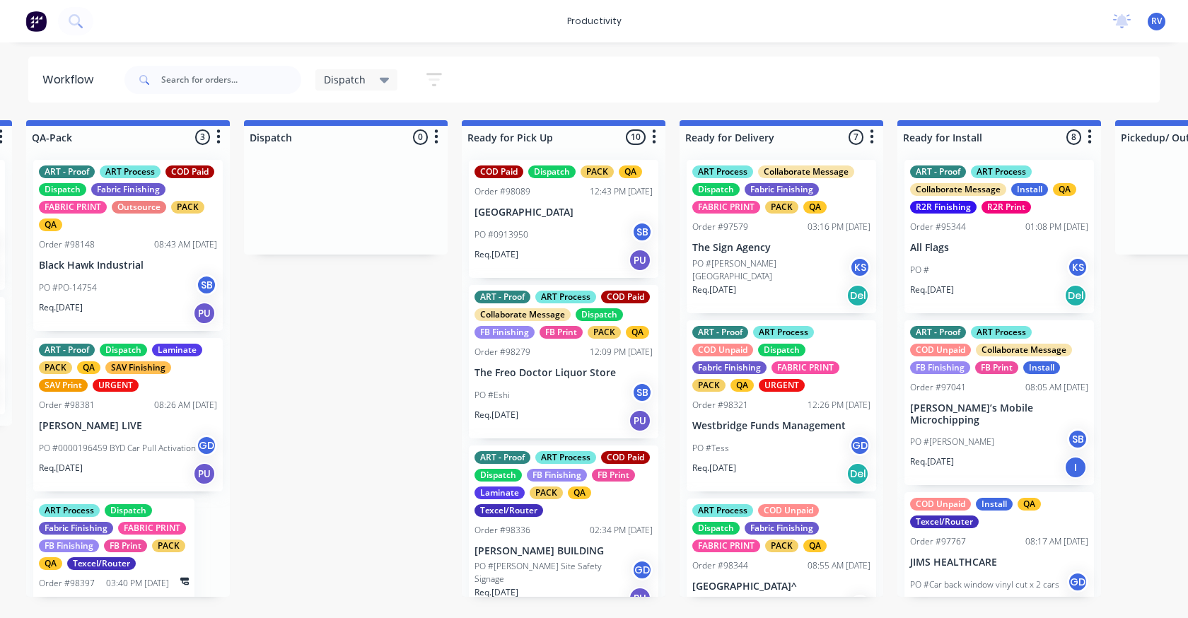
scroll to position [0, 879]
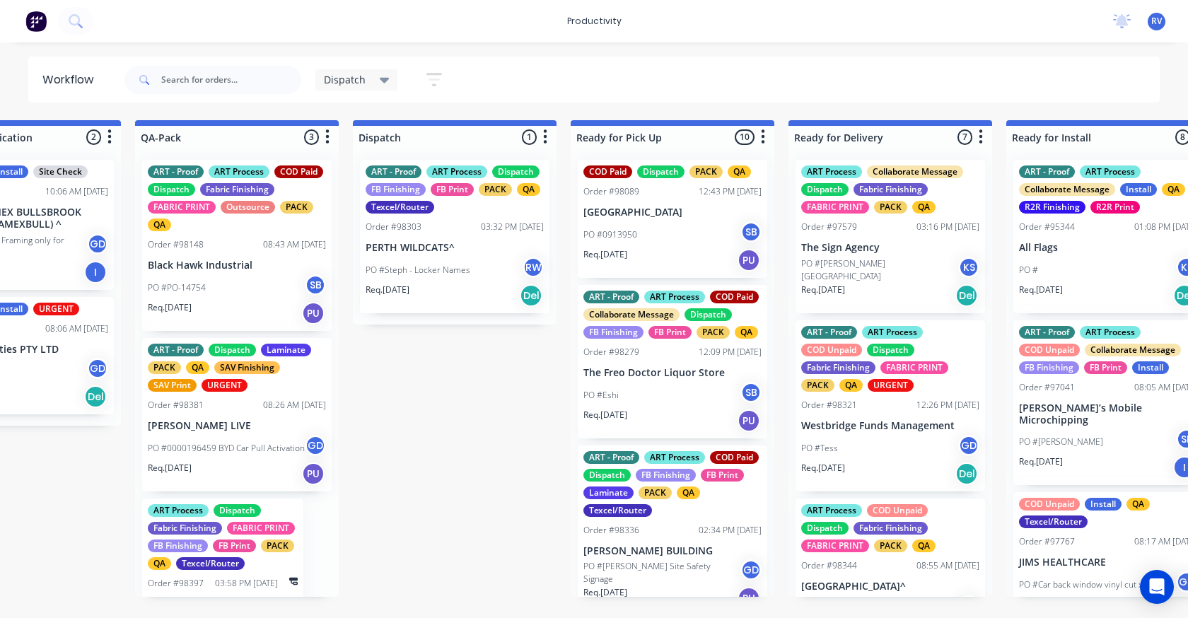
scroll to position [0, 889]
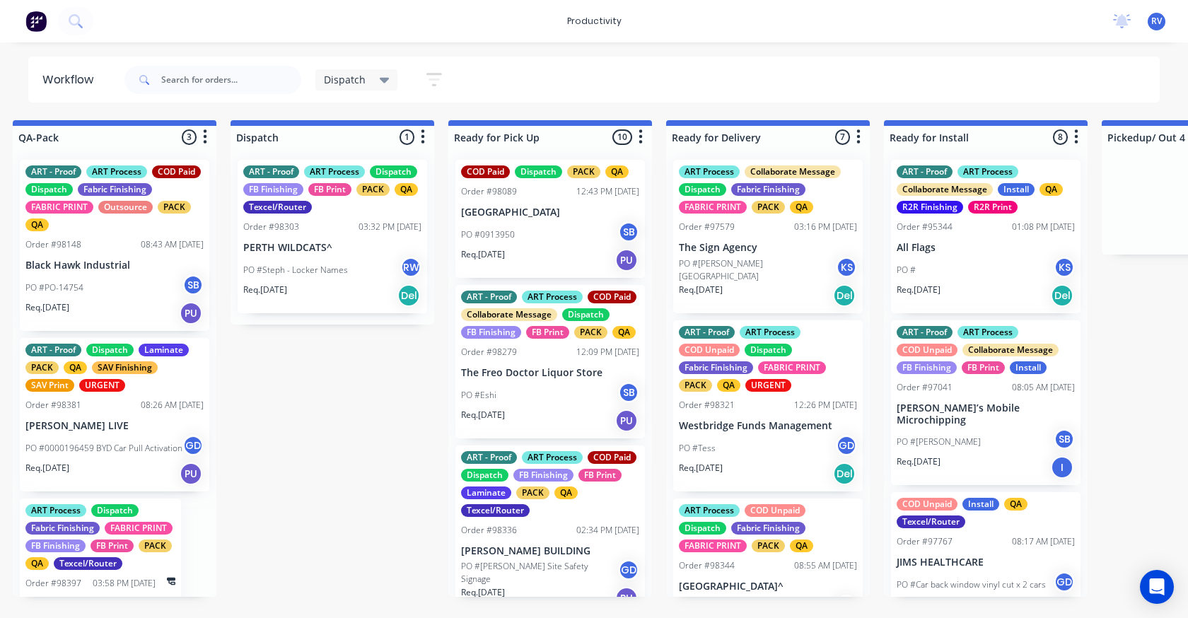
click at [331, 226] on div "Order #98303 03:32 PM 29/08/25" at bounding box center [332, 227] width 178 height 13
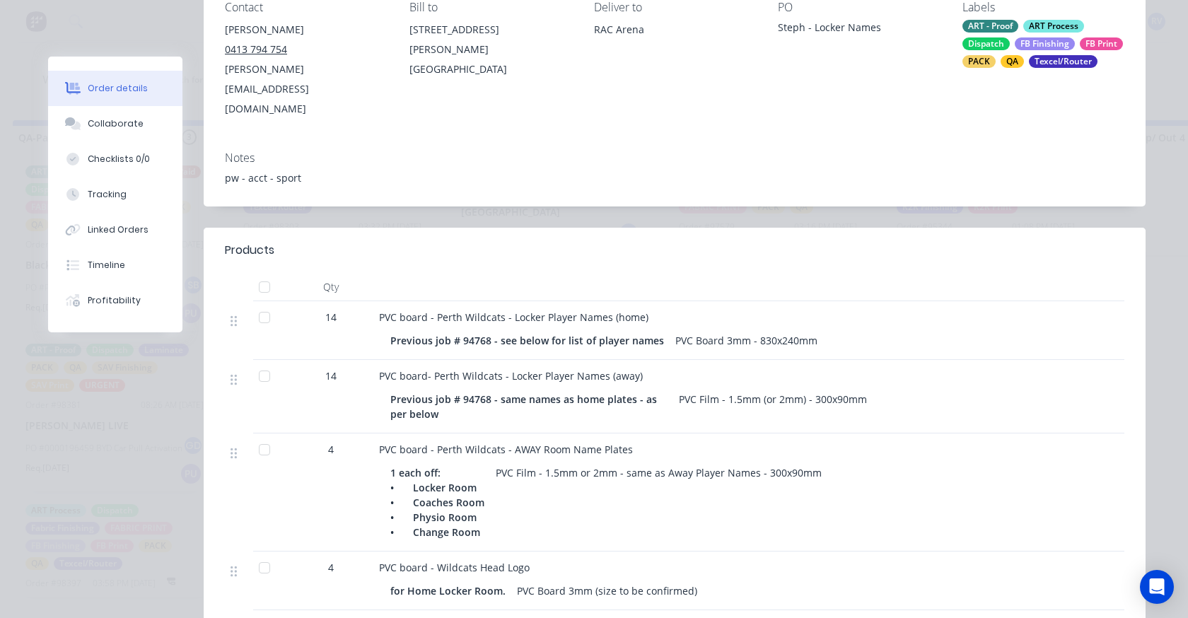
scroll to position [0, 0]
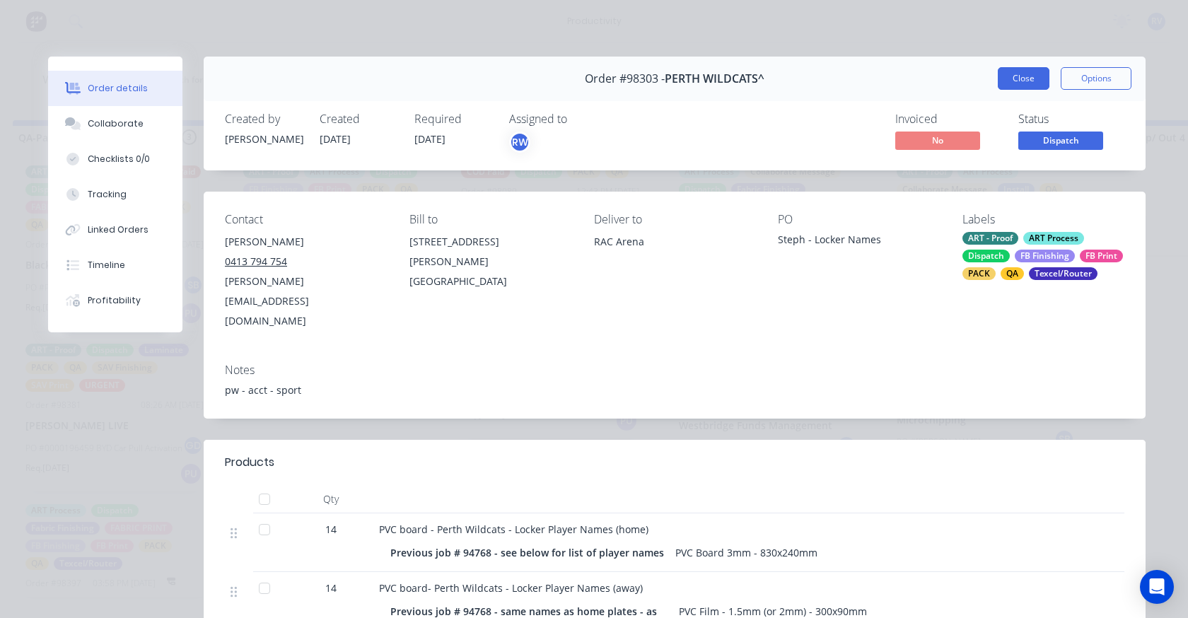
click at [1018, 85] on button "Close" at bounding box center [1024, 78] width 52 height 23
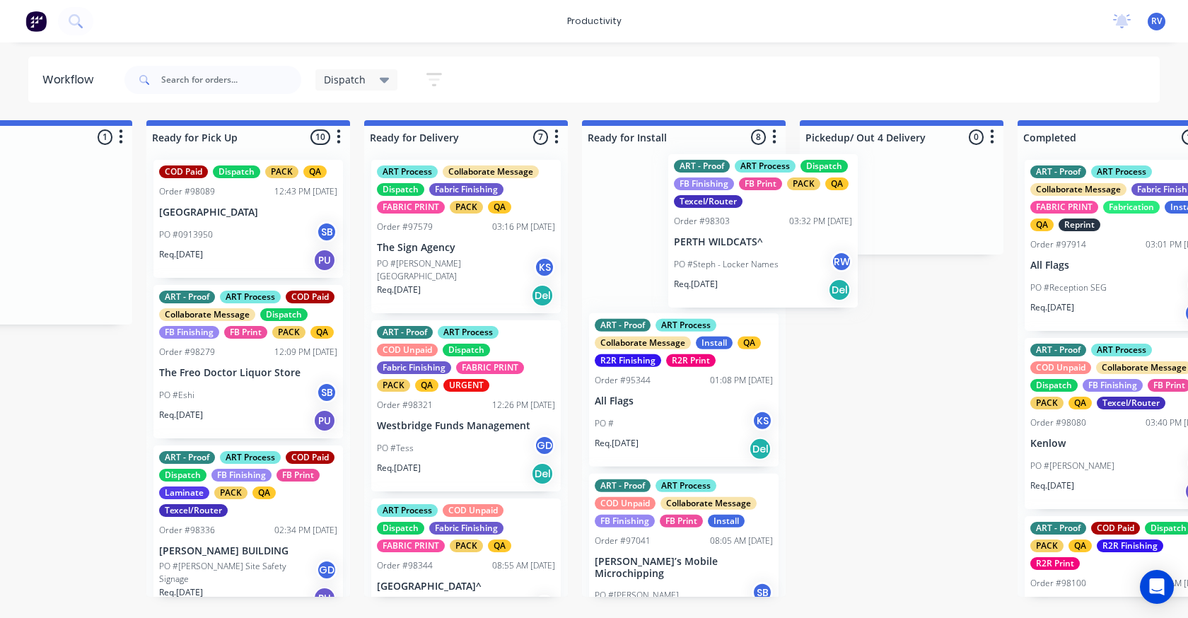
scroll to position [0, 1197]
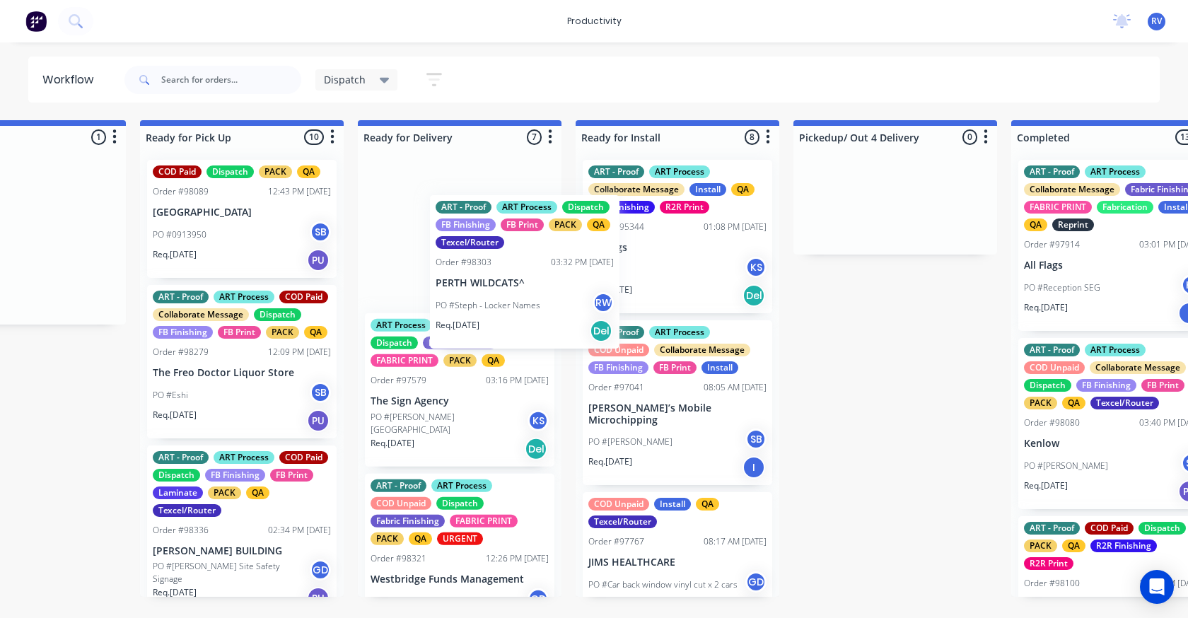
drag, startPoint x: 366, startPoint y: 189, endPoint x: 433, endPoint y: 173, distance: 69.3
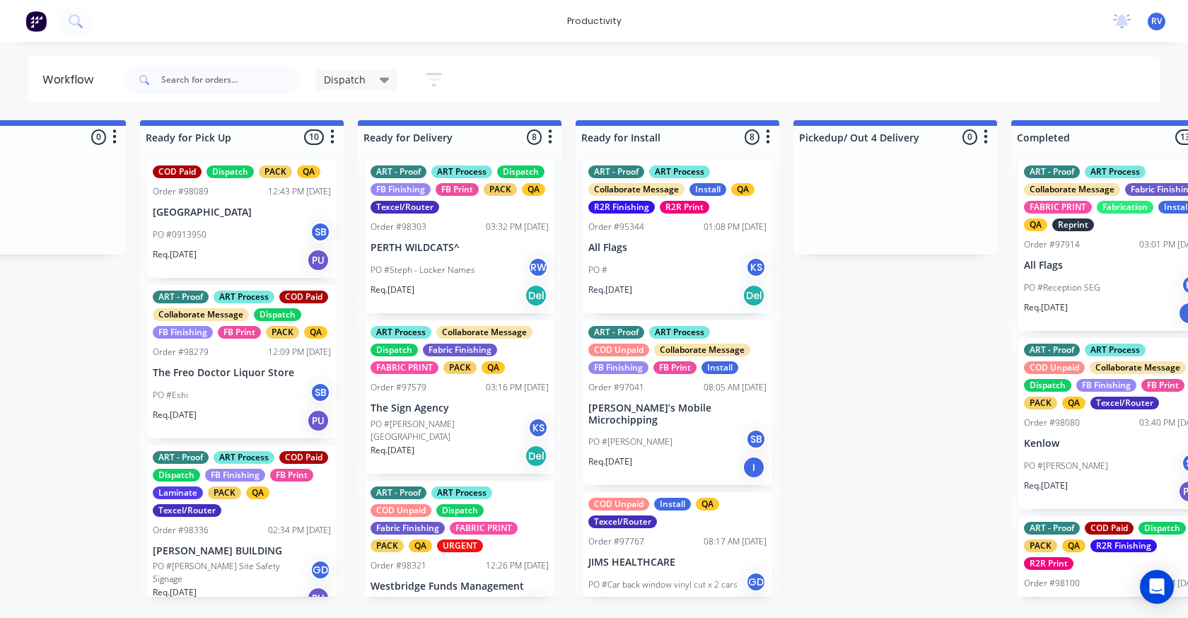
click at [334, 79] on span "Dispatch" at bounding box center [345, 79] width 42 height 15
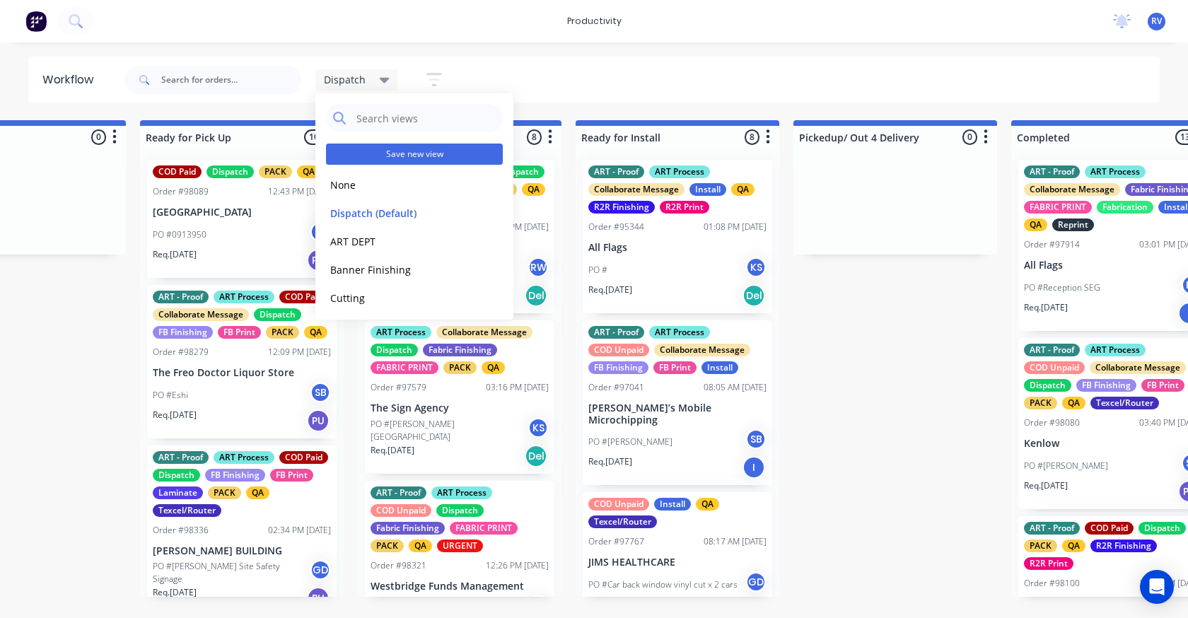
click at [334, 166] on div "Save new view None edit Dispatch (Default) edit ART DEPT edit Banner Finishing …" at bounding box center [414, 206] width 198 height 226
click at [221, 78] on input "text" at bounding box center [231, 80] width 140 height 28
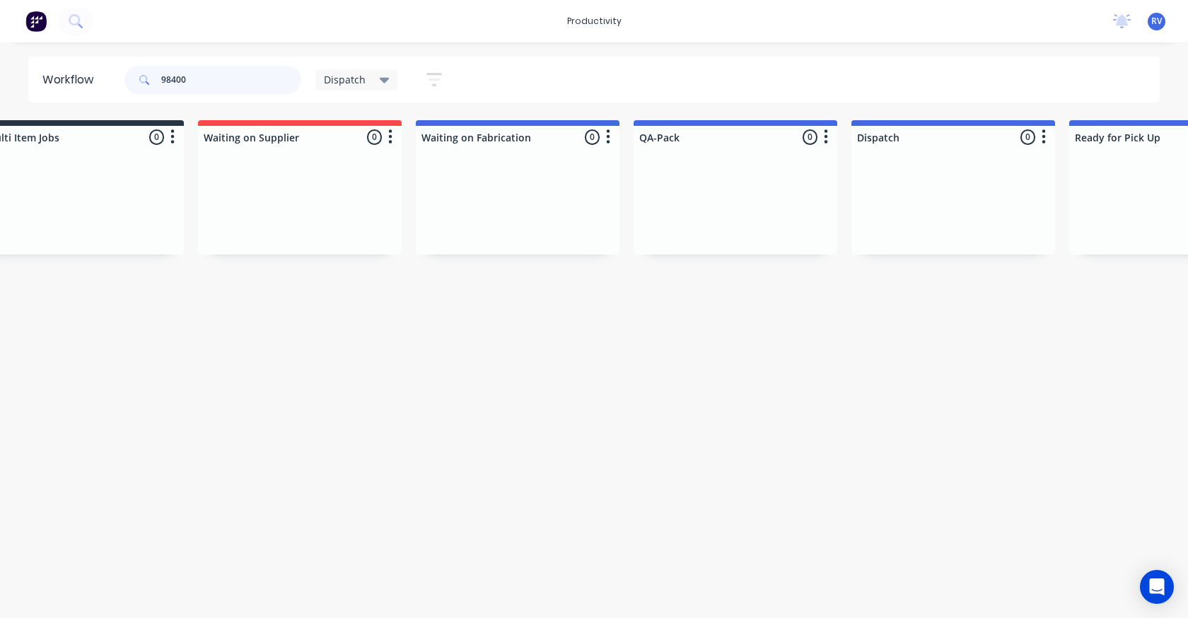
scroll to position [0, 0]
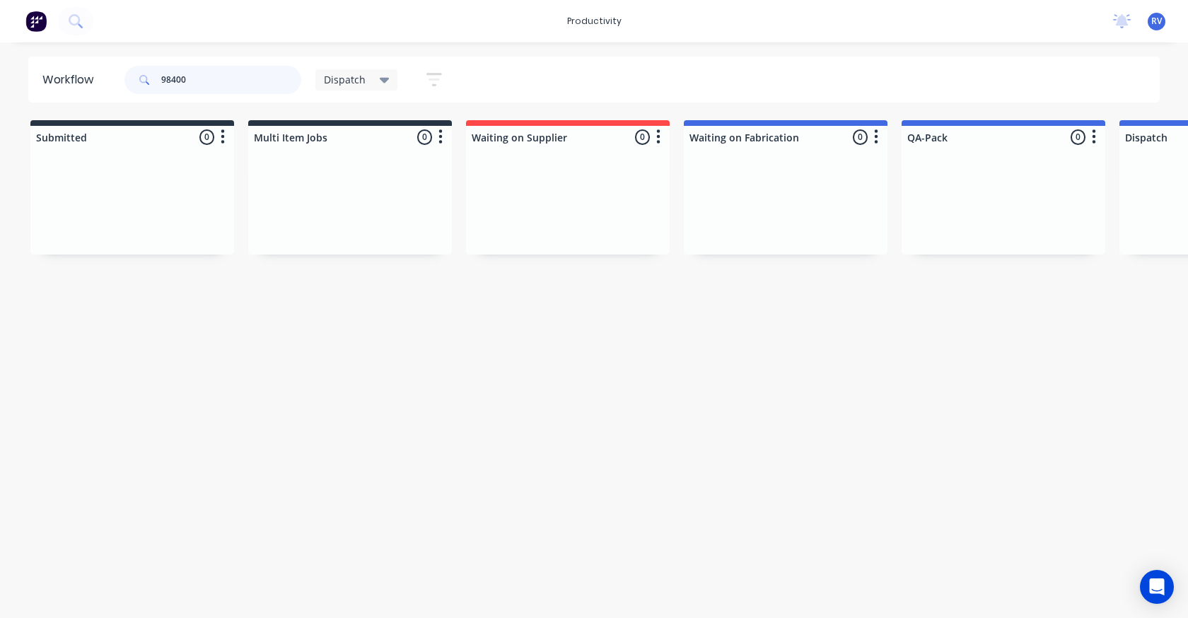
type input "98400"
click at [346, 80] on span "Dispatch" at bounding box center [345, 79] width 42 height 15
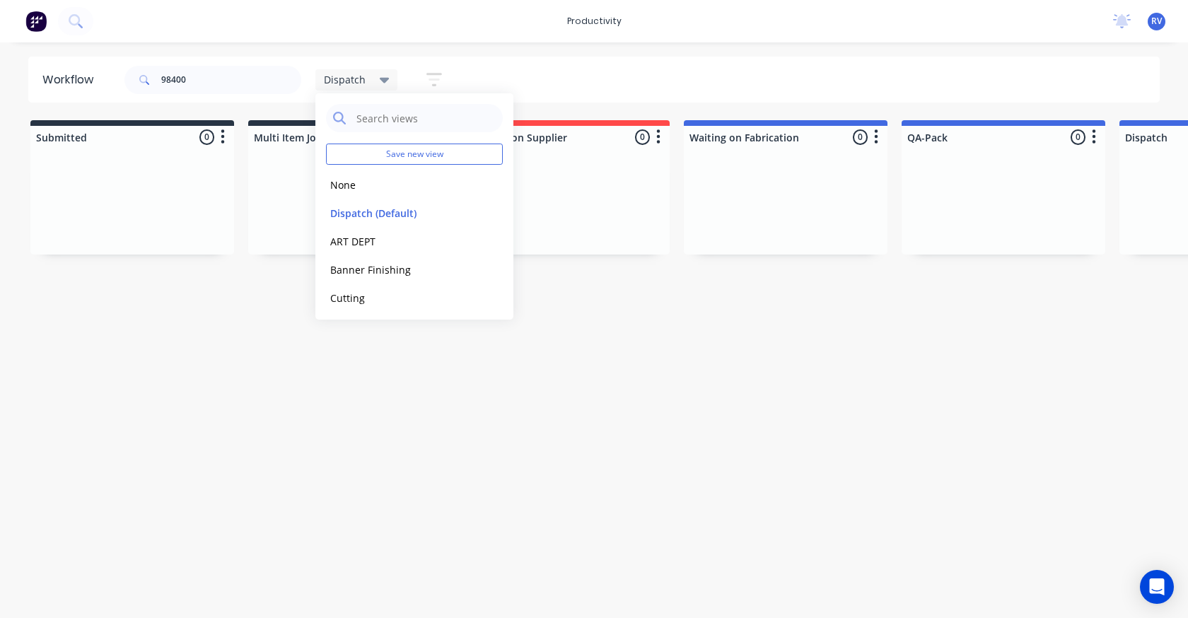
drag, startPoint x: 349, startPoint y: 184, endPoint x: 304, endPoint y: 157, distance: 52.6
click at [349, 184] on button "None" at bounding box center [401, 185] width 151 height 16
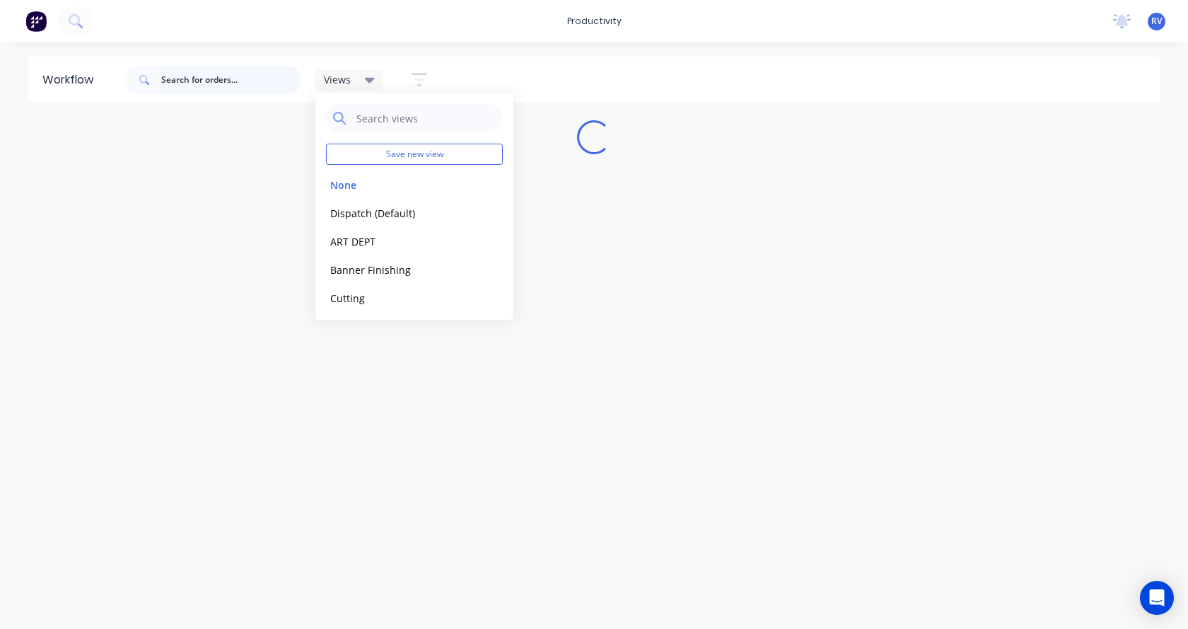
click at [177, 81] on input "text" at bounding box center [231, 80] width 140 height 28
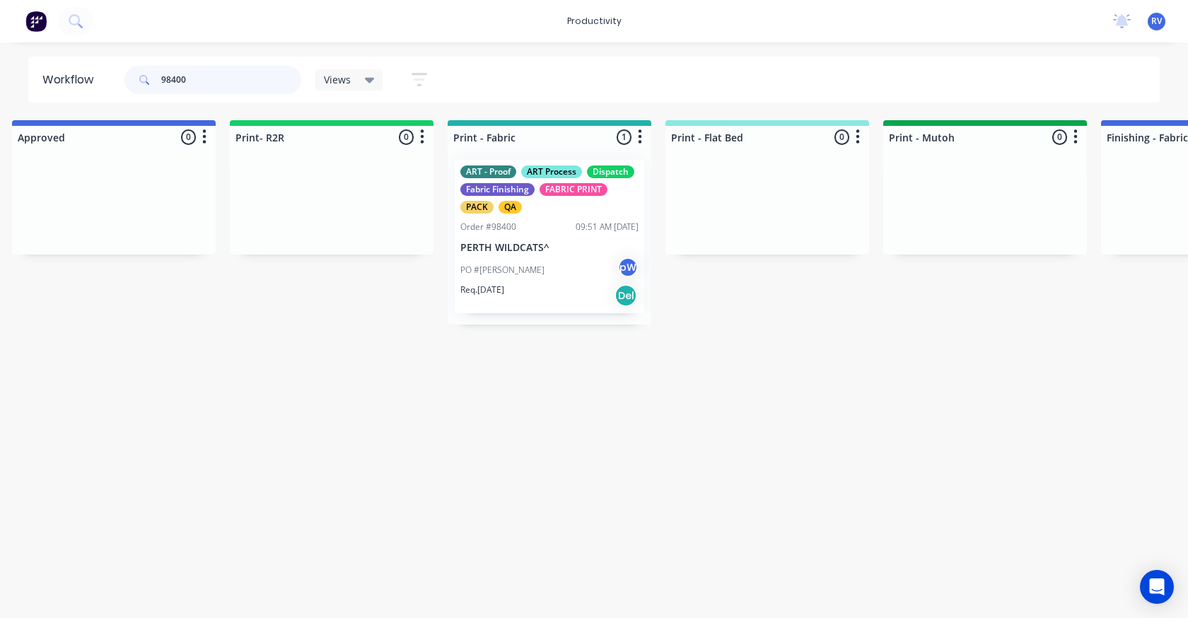
scroll to position [0, 1546]
type input "98400"
click at [552, 277] on div "PO #Hudson pW" at bounding box center [546, 270] width 178 height 27
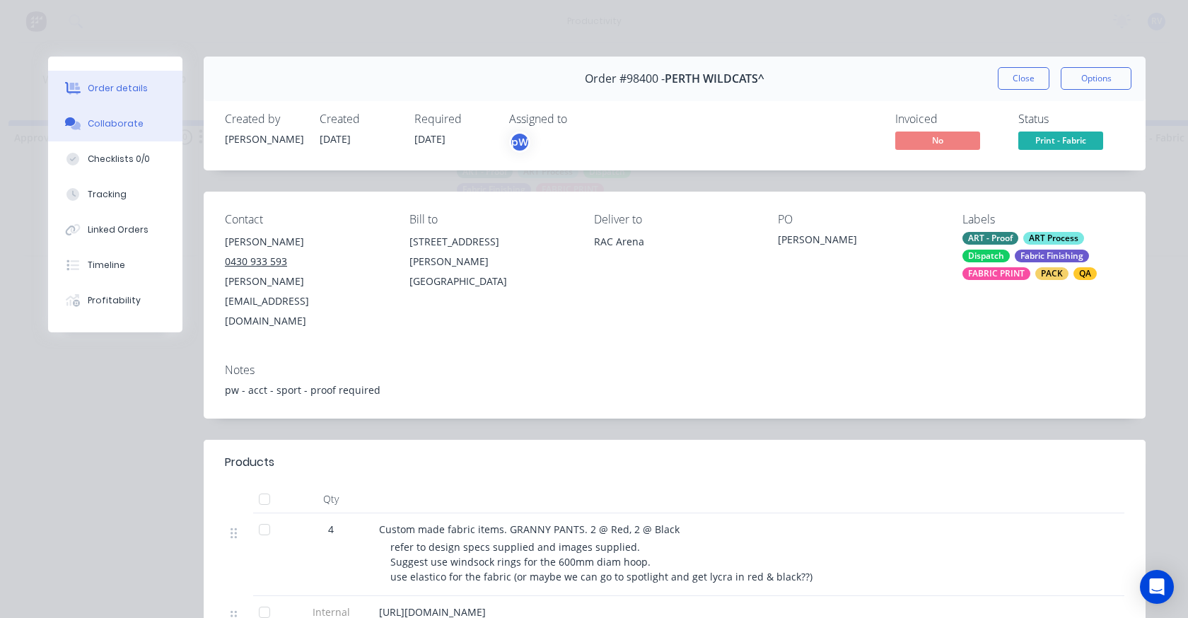
click at [95, 124] on div "Collaborate" at bounding box center [116, 123] width 56 height 13
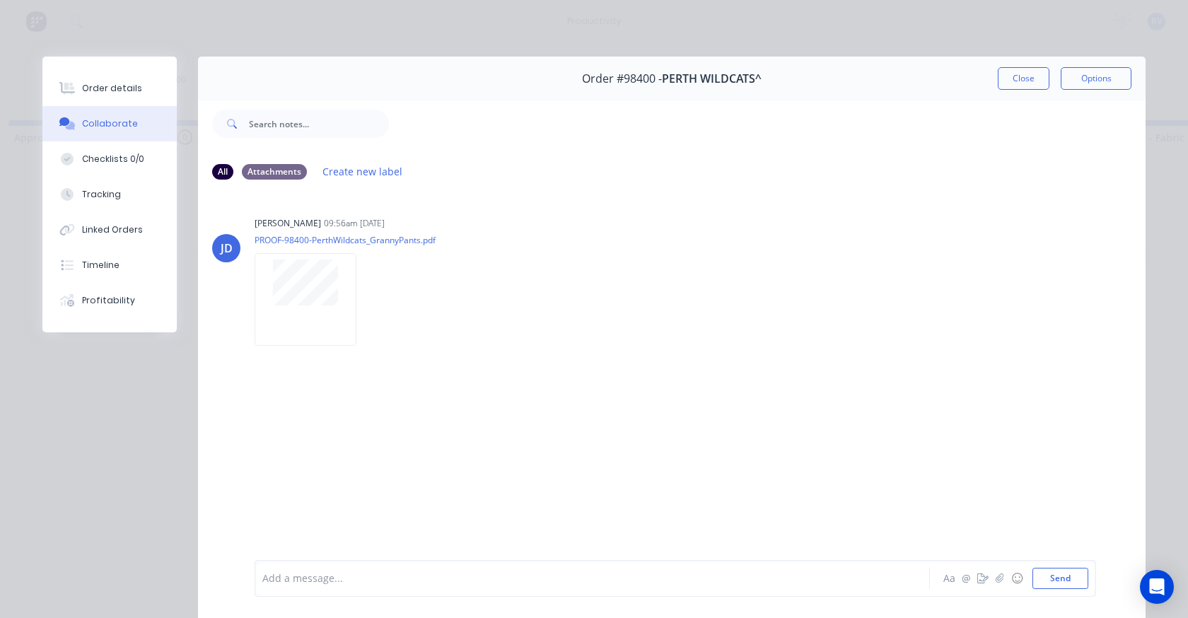
click at [1039, 52] on div "Order details Collaborate Checklists 0/0 Tracking Linked Orders Timeline Profit…" at bounding box center [594, 309] width 1188 height 618
drag, startPoint x: 1021, startPoint y: 80, endPoint x: 1021, endPoint y: 71, distance: 9.2
click at [1022, 76] on button "Close" at bounding box center [1024, 78] width 52 height 23
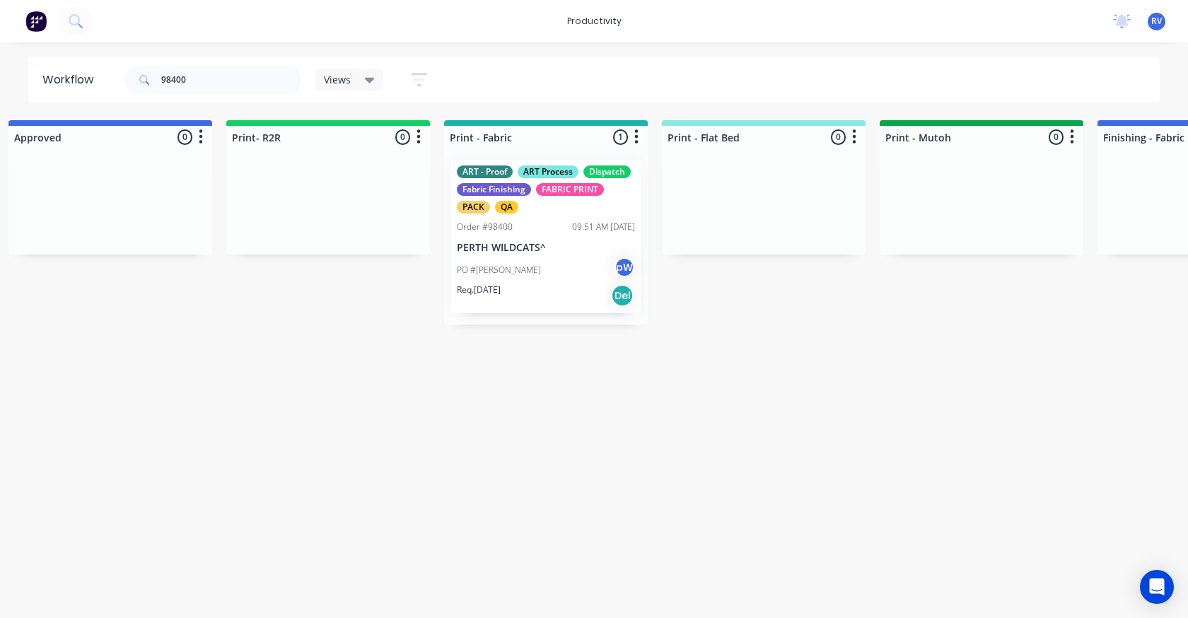
drag, startPoint x: 322, startPoint y: 76, endPoint x: 329, endPoint y: 77, distance: 7.8
click at [325, 76] on div "Views" at bounding box center [349, 79] width 68 height 21
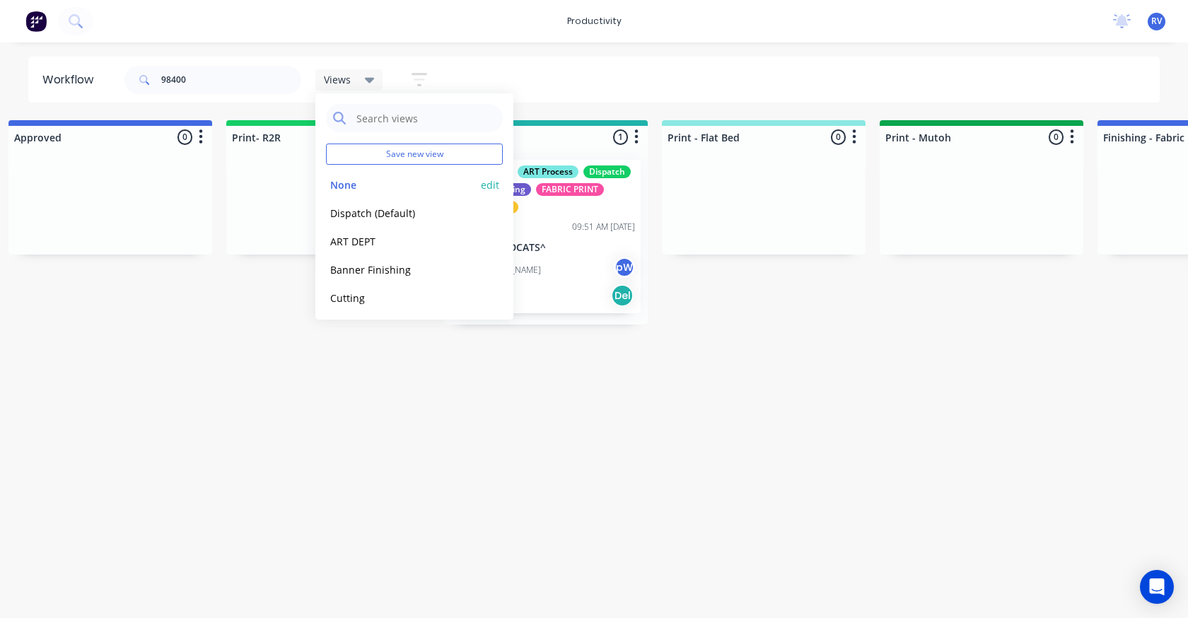
click at [340, 182] on button "None" at bounding box center [401, 185] width 151 height 16
